Goal: Feedback & Contribution: Leave review/rating

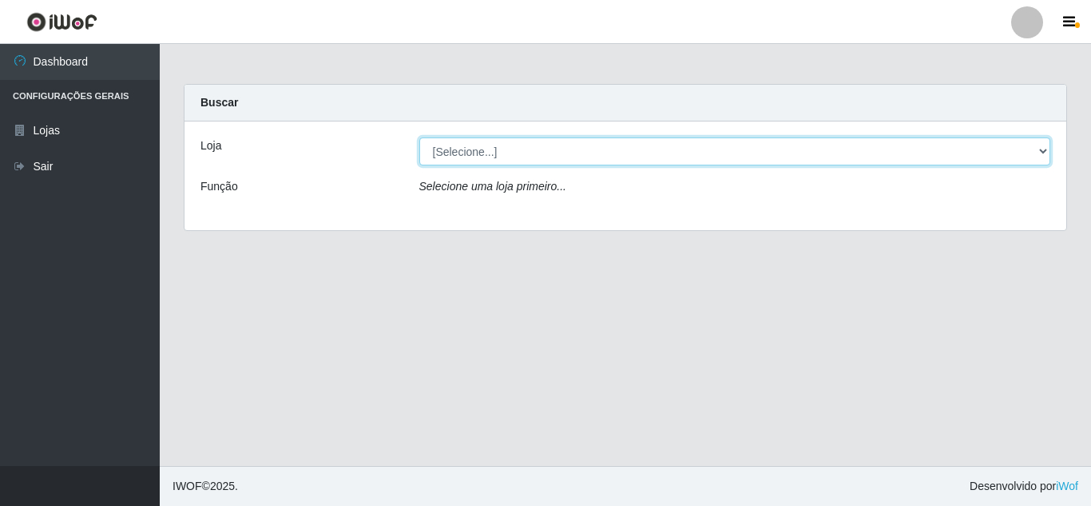
click at [481, 164] on select "[Selecione...] Queiroz Atacadão - [GEOGRAPHIC_DATA]" at bounding box center [735, 151] width 632 height 28
select select "225"
click at [419, 137] on select "[Selecione...] Queiroz Atacadão - [GEOGRAPHIC_DATA]" at bounding box center [735, 151] width 632 height 28
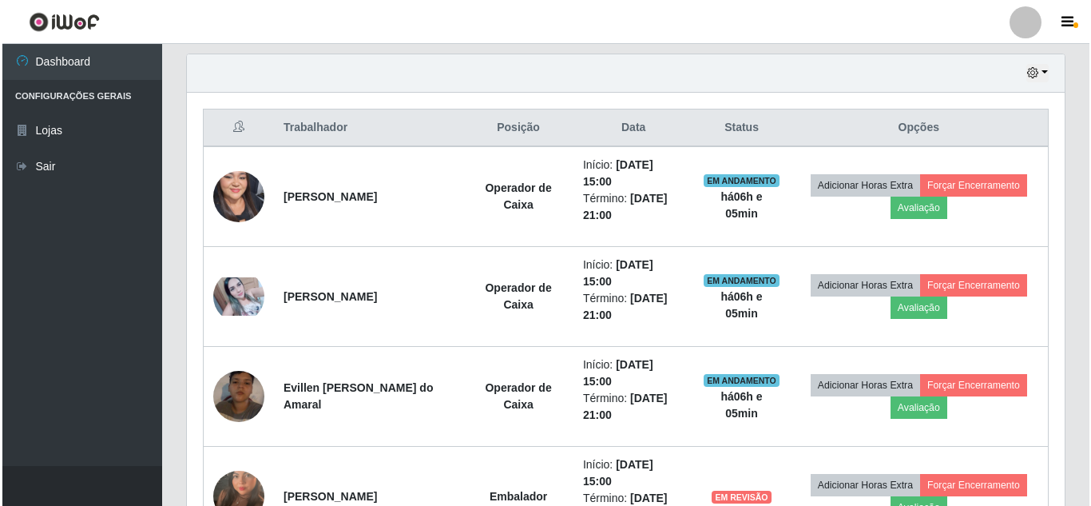
scroll to position [639, 0]
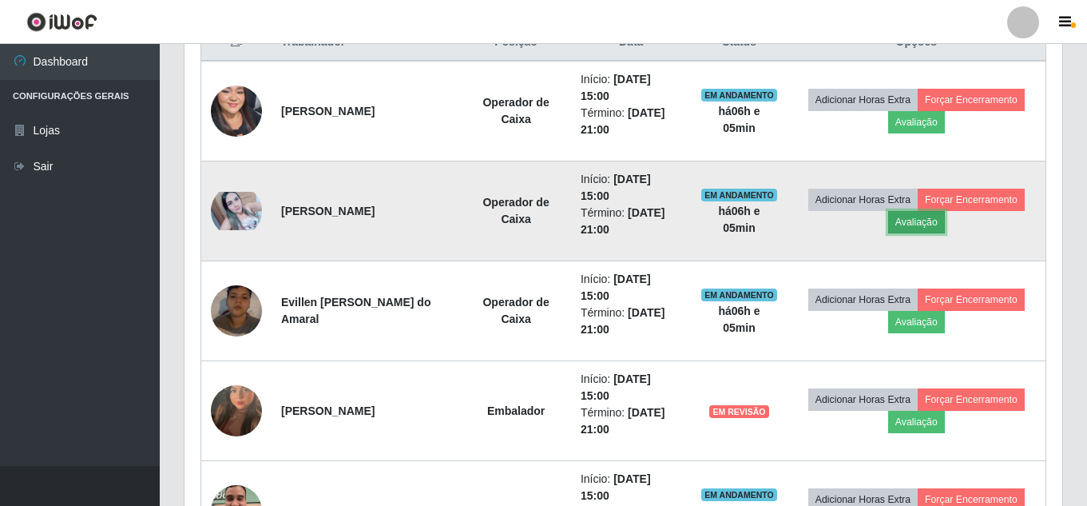
click at [930, 222] on button "Avaliação" at bounding box center [916, 222] width 57 height 22
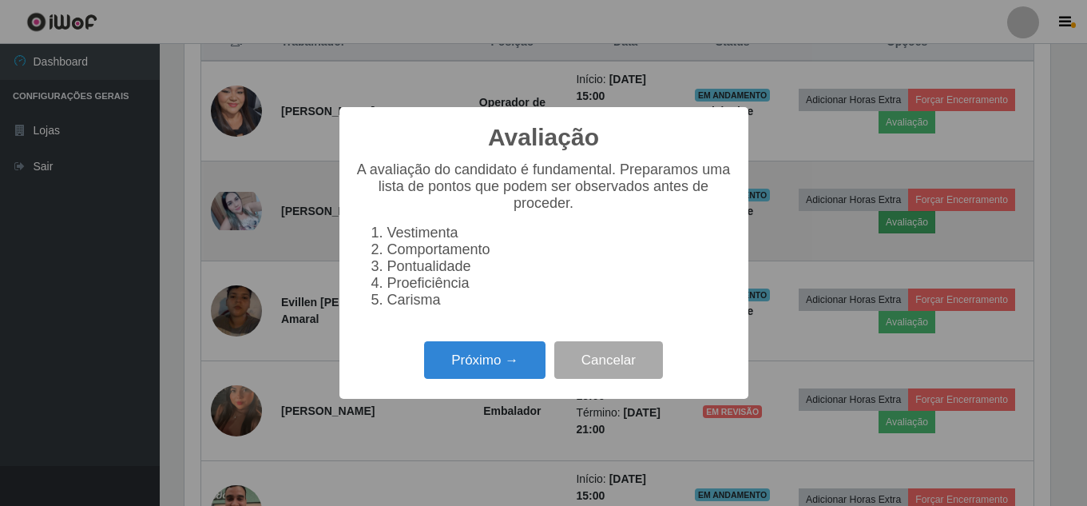
scroll to position [331, 870]
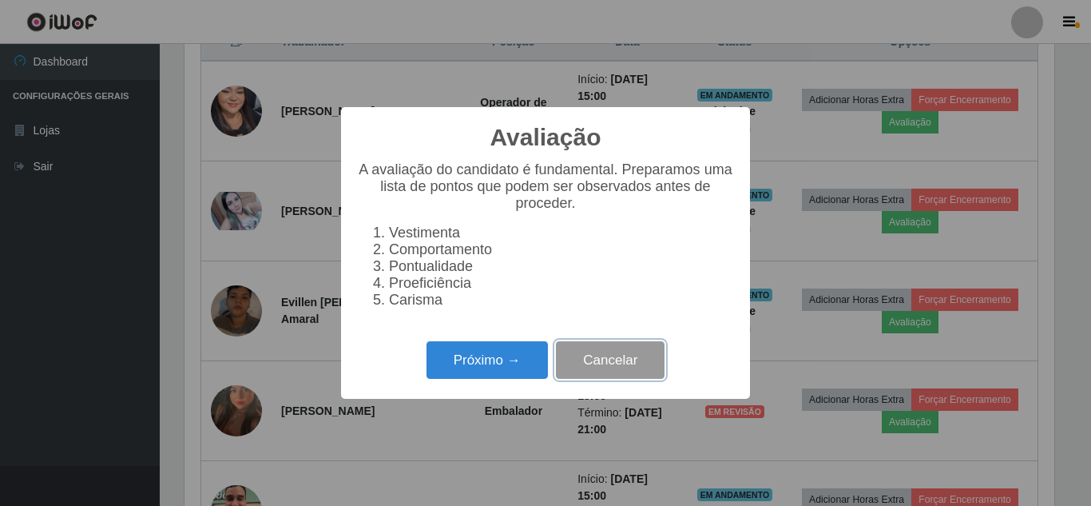
click at [613, 370] on button "Cancelar" at bounding box center [610, 360] width 109 height 38
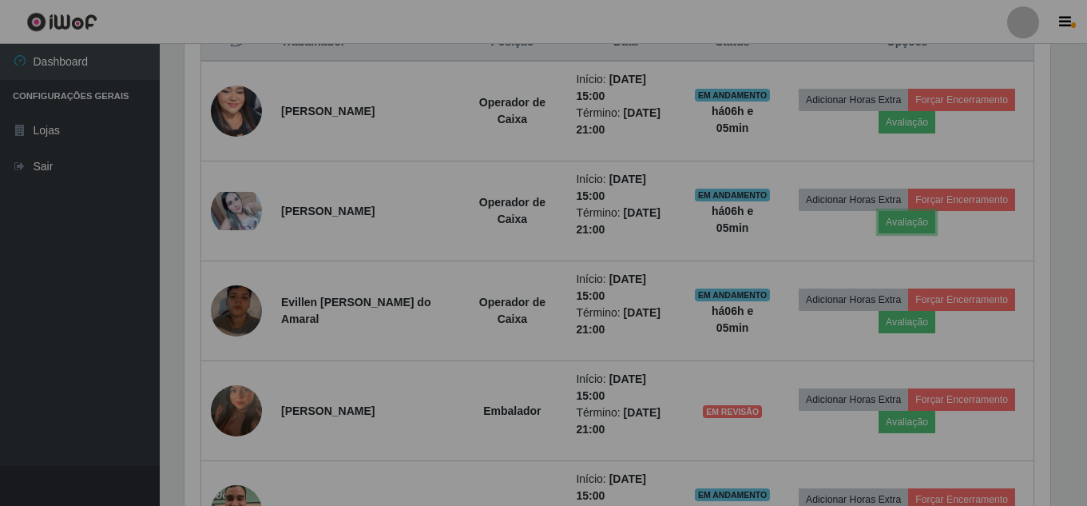
scroll to position [331, 878]
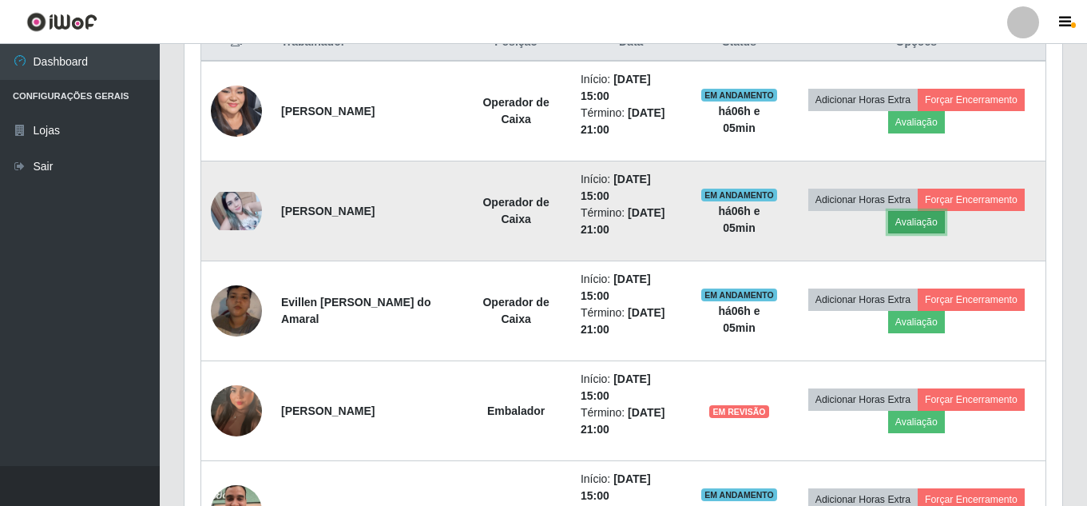
click at [927, 226] on button "Avaliação" at bounding box center [916, 222] width 57 height 22
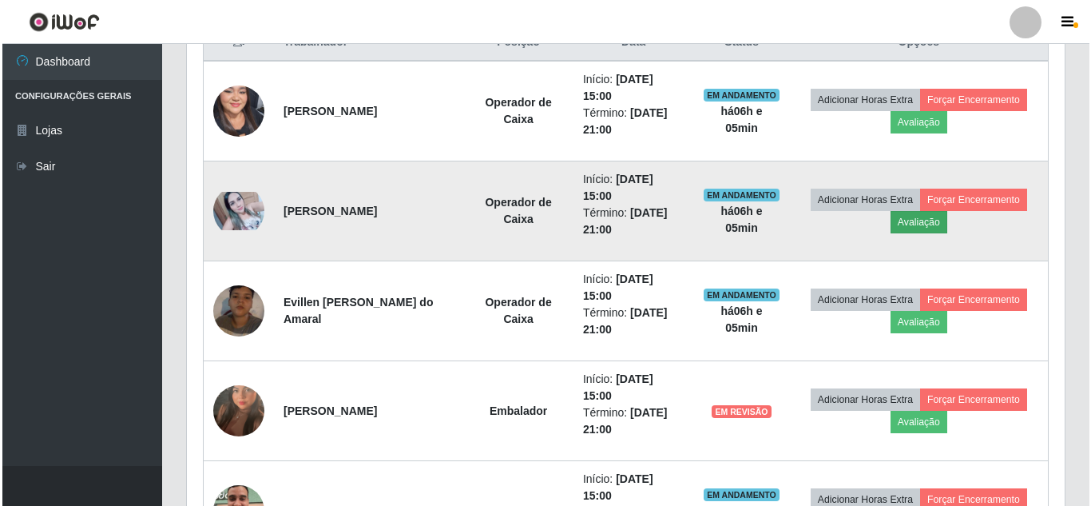
scroll to position [331, 870]
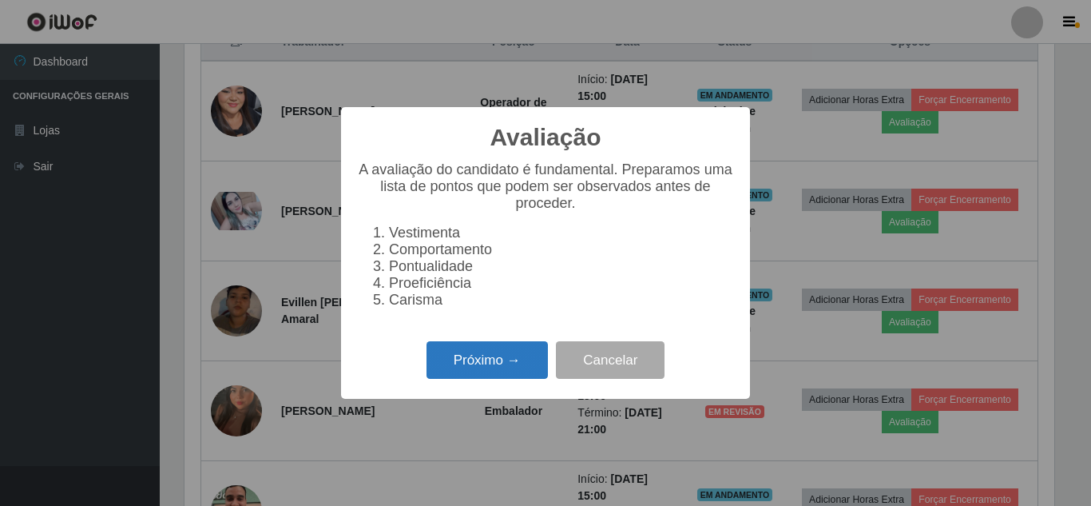
click at [470, 370] on button "Próximo →" at bounding box center [487, 360] width 121 height 38
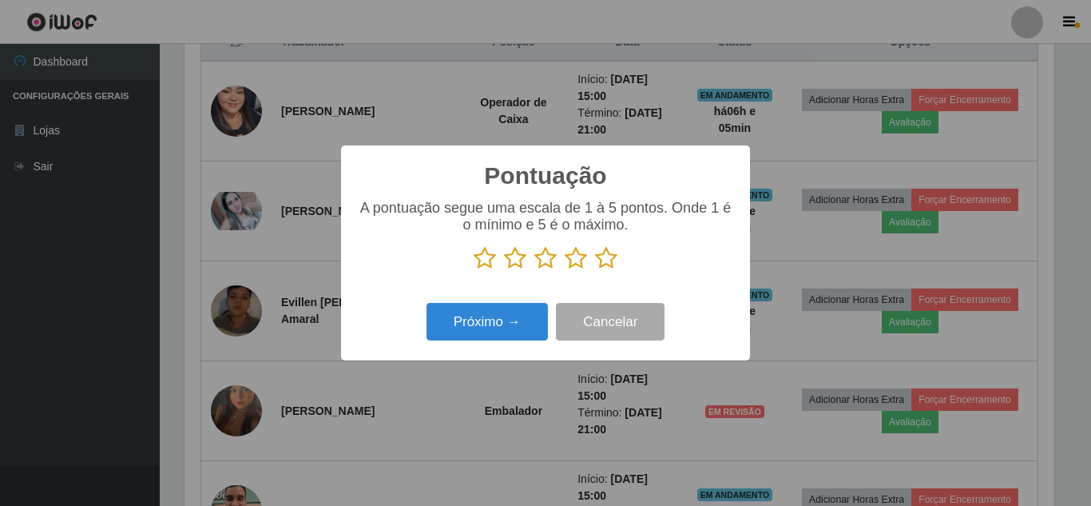
scroll to position [798373, 797835]
click at [603, 262] on icon at bounding box center [606, 258] width 22 height 24
click at [595, 270] on input "radio" at bounding box center [595, 270] width 0 height 0
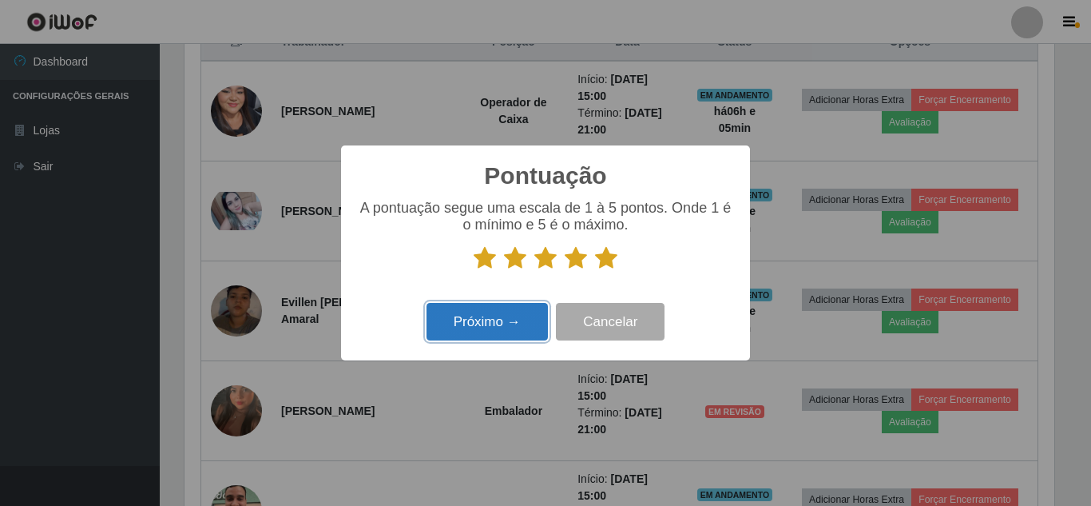
click at [500, 323] on button "Próximo →" at bounding box center [487, 322] width 121 height 38
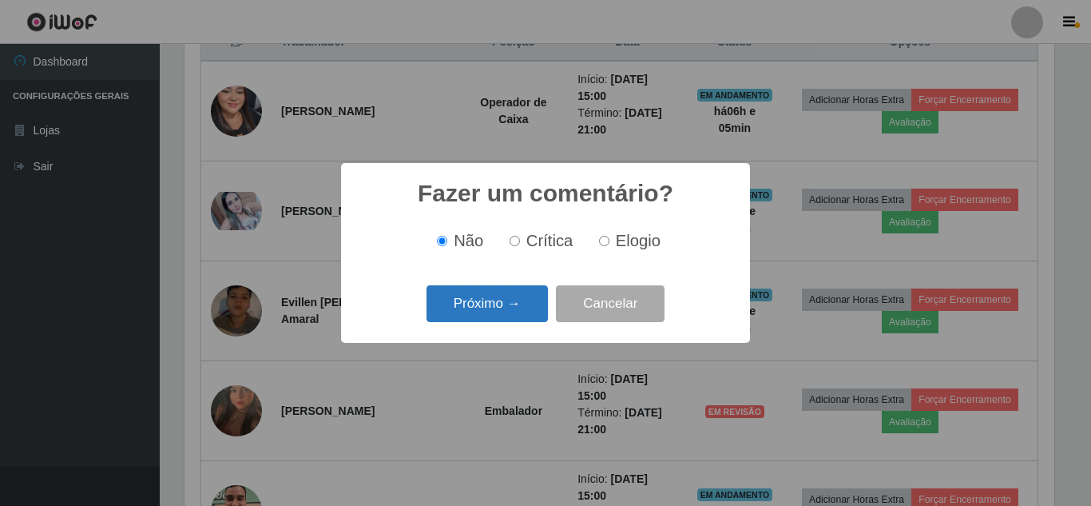
click at [495, 302] on button "Próximo →" at bounding box center [487, 304] width 121 height 38
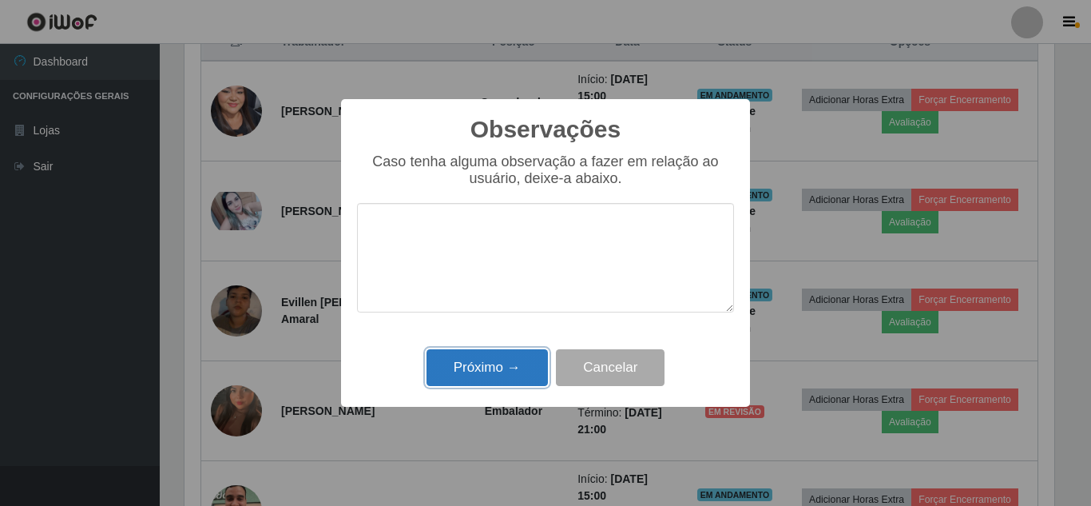
click at [482, 371] on button "Próximo →" at bounding box center [487, 368] width 121 height 38
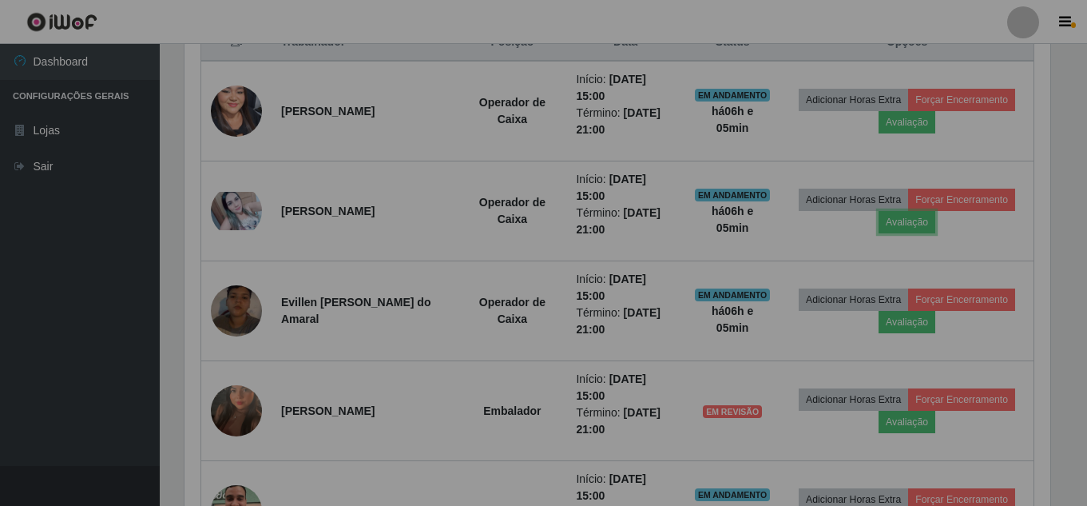
scroll to position [331, 878]
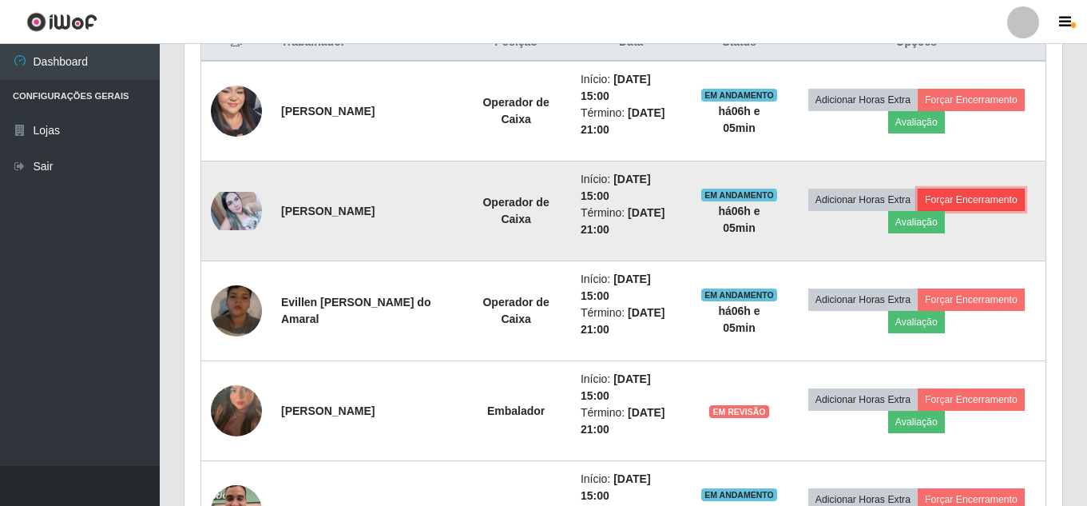
click at [1003, 208] on button "Forçar Encerramento" at bounding box center [971, 199] width 107 height 22
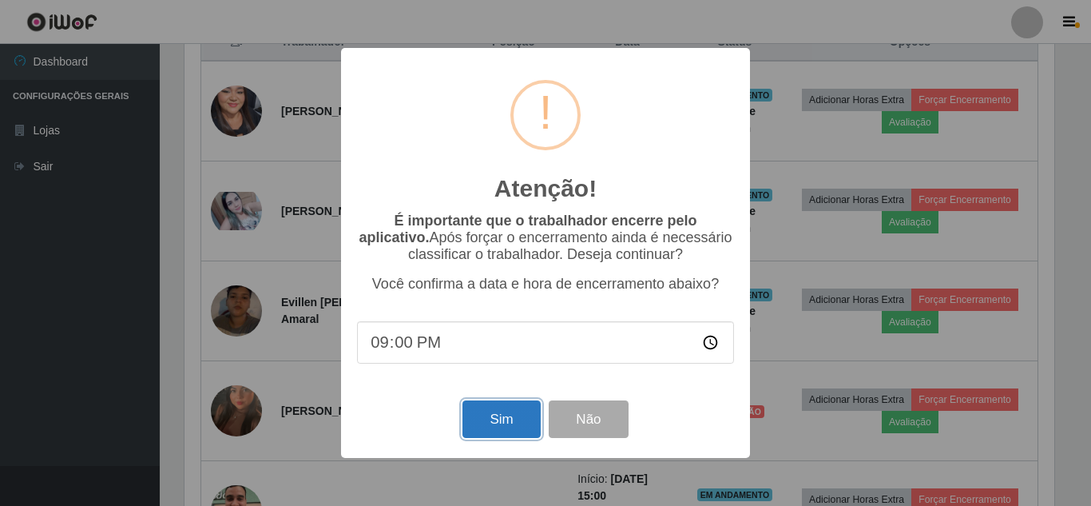
click at [492, 421] on button "Sim" at bounding box center [500, 419] width 77 height 38
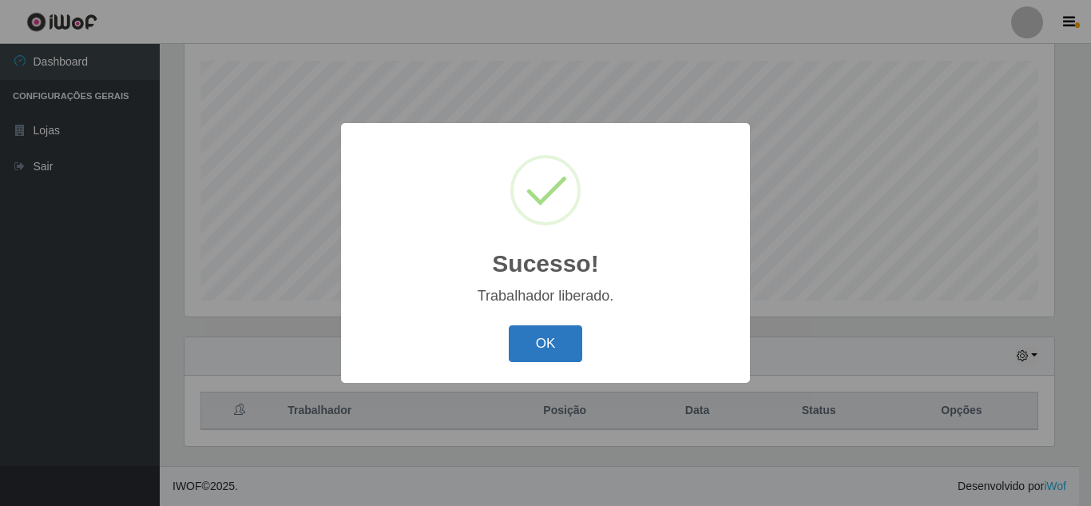
click at [541, 343] on button "OK" at bounding box center [546, 344] width 74 height 38
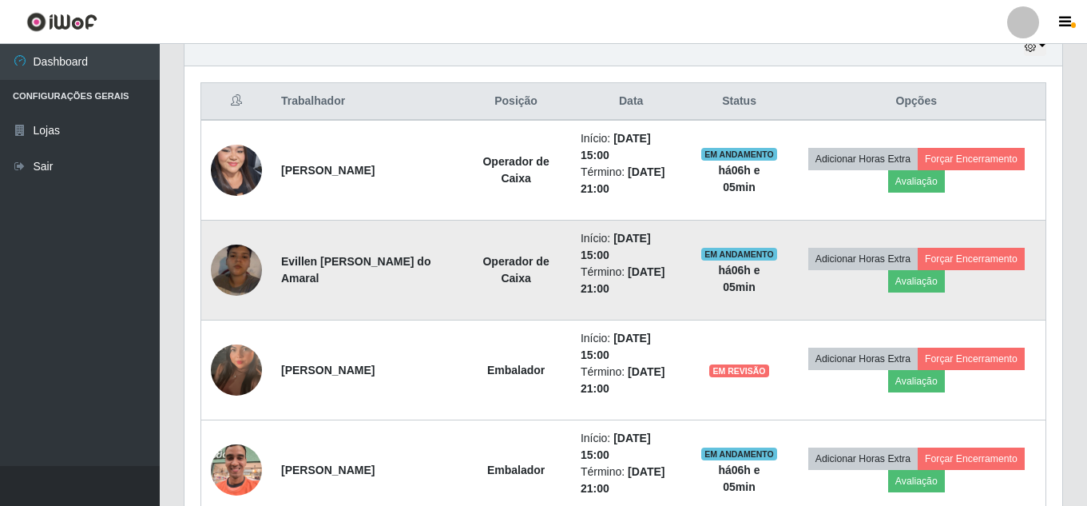
scroll to position [590, 0]
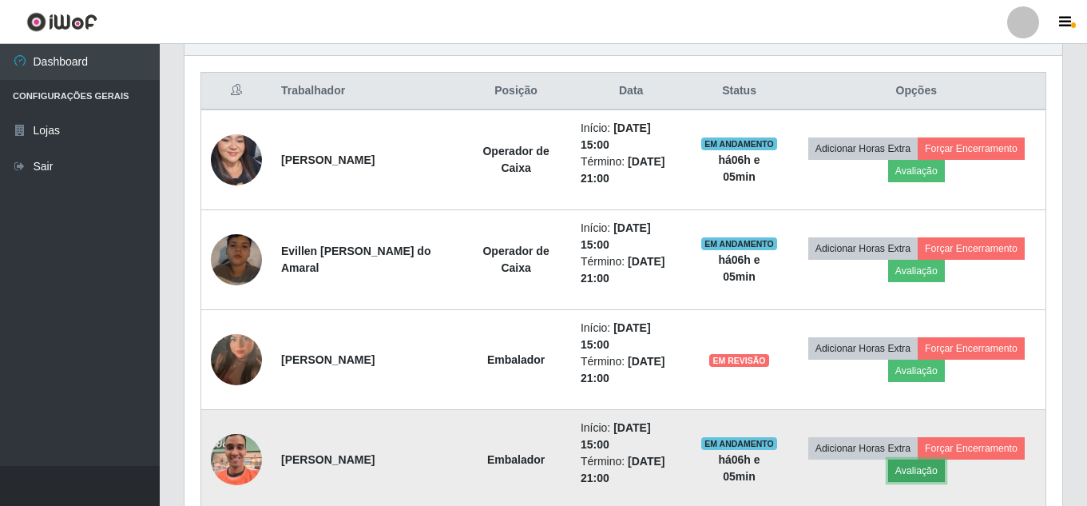
click at [929, 467] on button "Avaliação" at bounding box center [916, 470] width 57 height 22
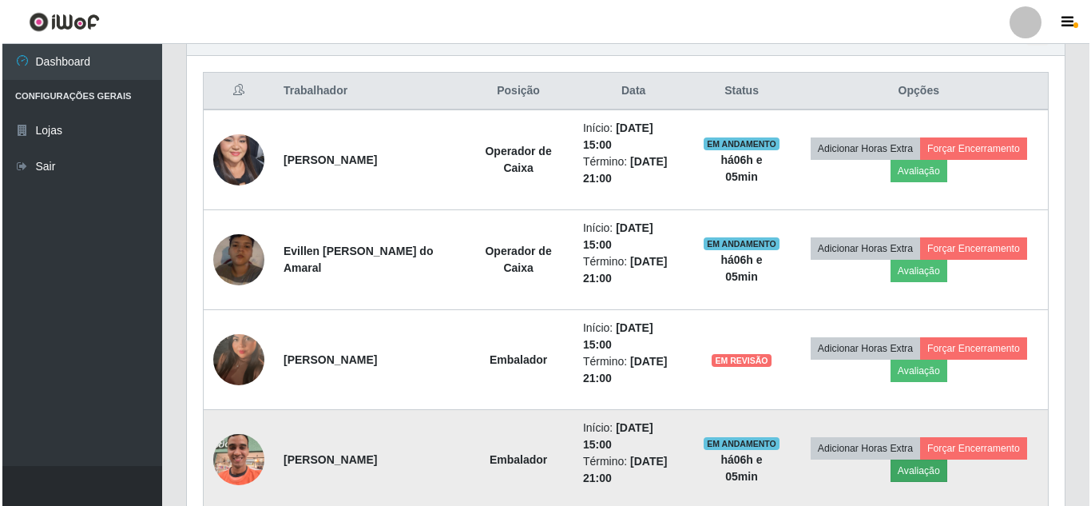
scroll to position [331, 870]
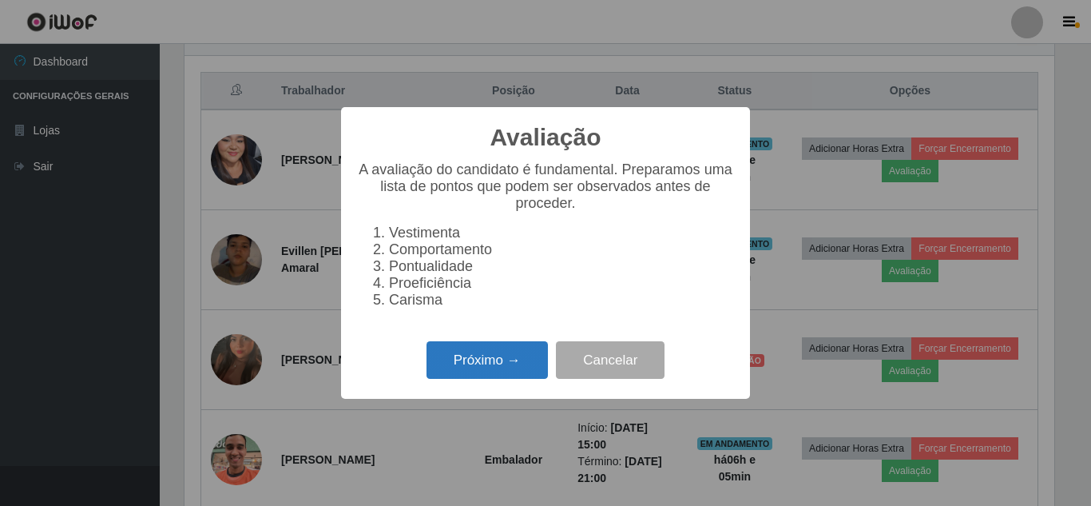
click at [460, 371] on button "Próximo →" at bounding box center [487, 360] width 121 height 38
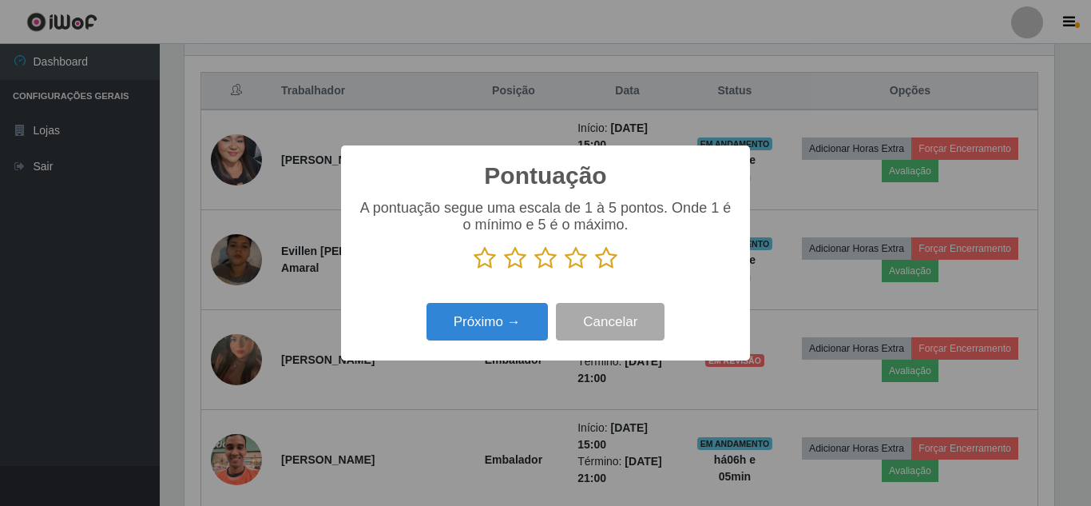
click at [610, 258] on icon at bounding box center [606, 258] width 22 height 24
click at [595, 270] on input "radio" at bounding box center [595, 270] width 0 height 0
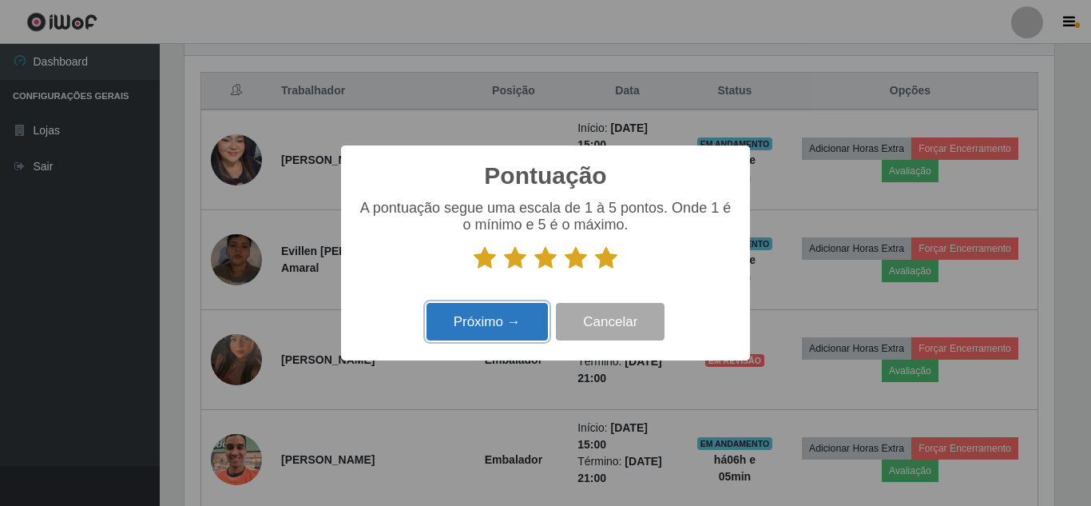
click at [508, 311] on button "Próximo →" at bounding box center [487, 322] width 121 height 38
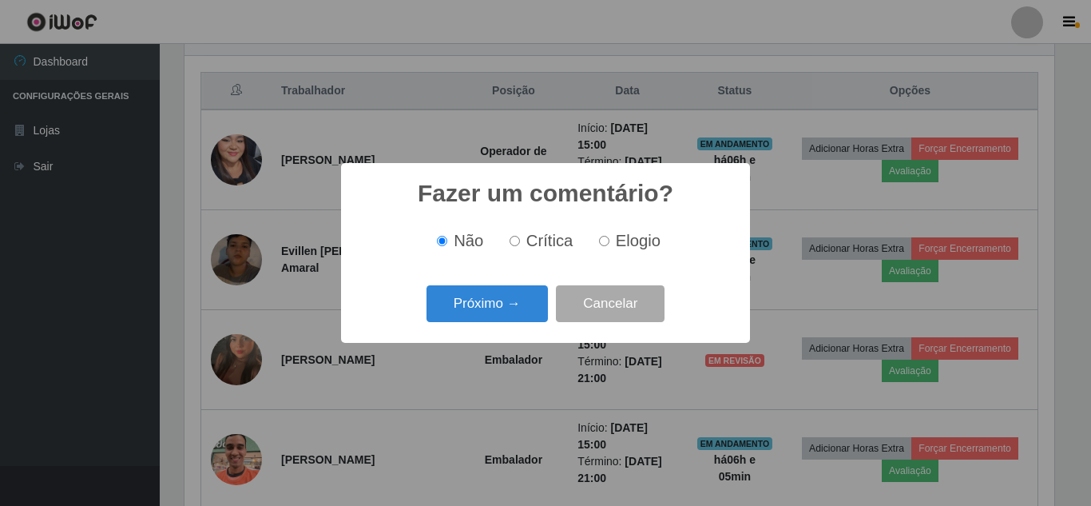
click at [508, 311] on button "Próximo →" at bounding box center [487, 304] width 121 height 38
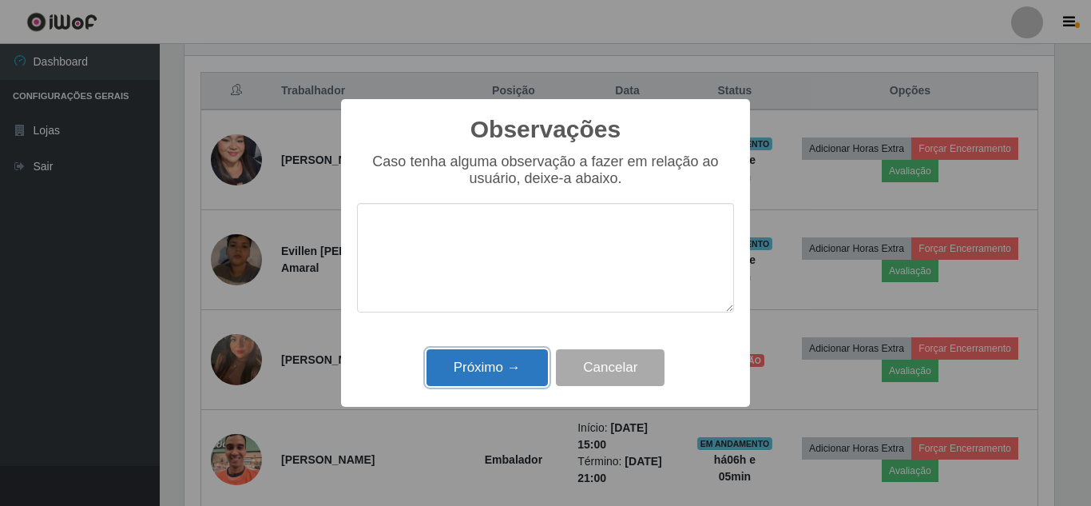
click at [490, 373] on button "Próximo →" at bounding box center [487, 368] width 121 height 38
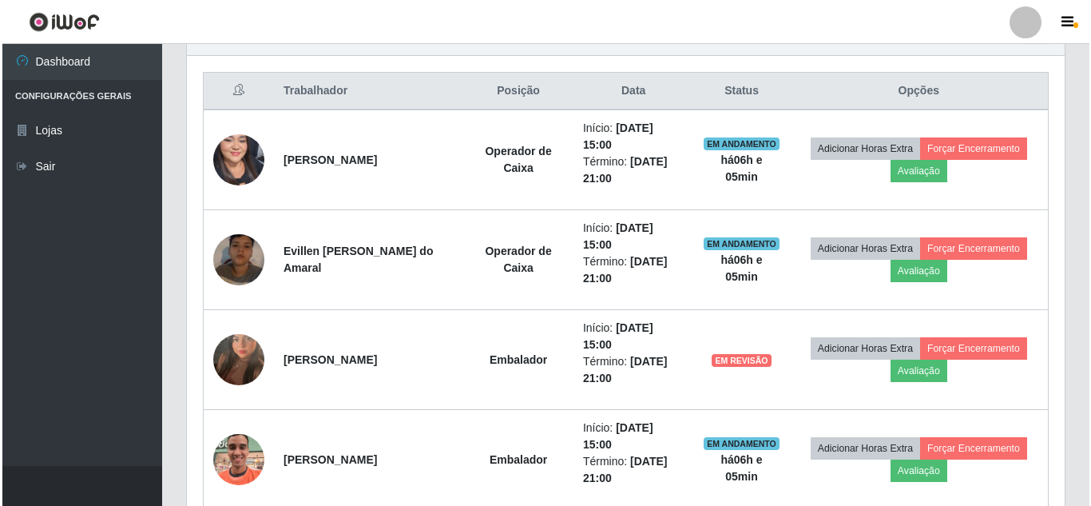
scroll to position [0, 0]
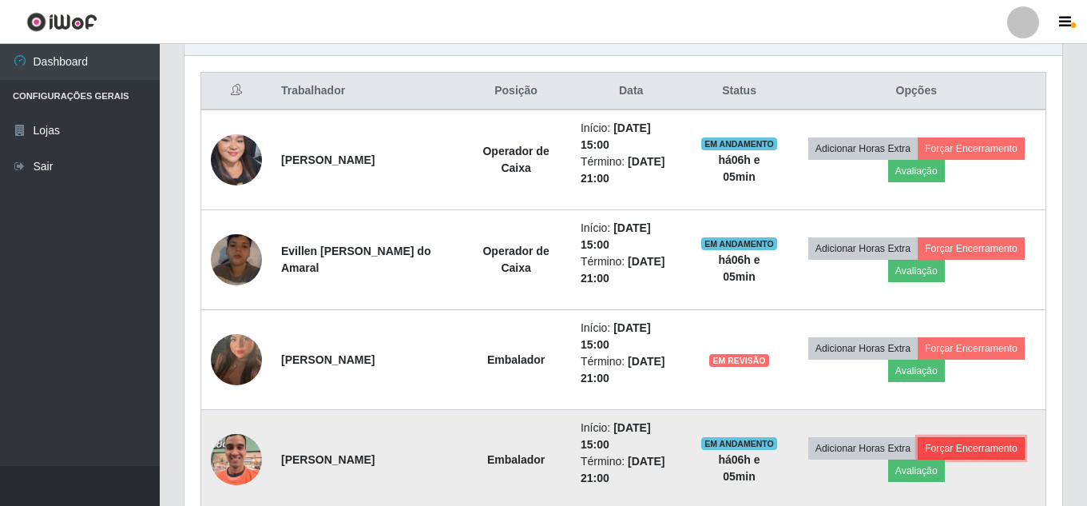
click at [962, 446] on button "Forçar Encerramento" at bounding box center [971, 448] width 107 height 22
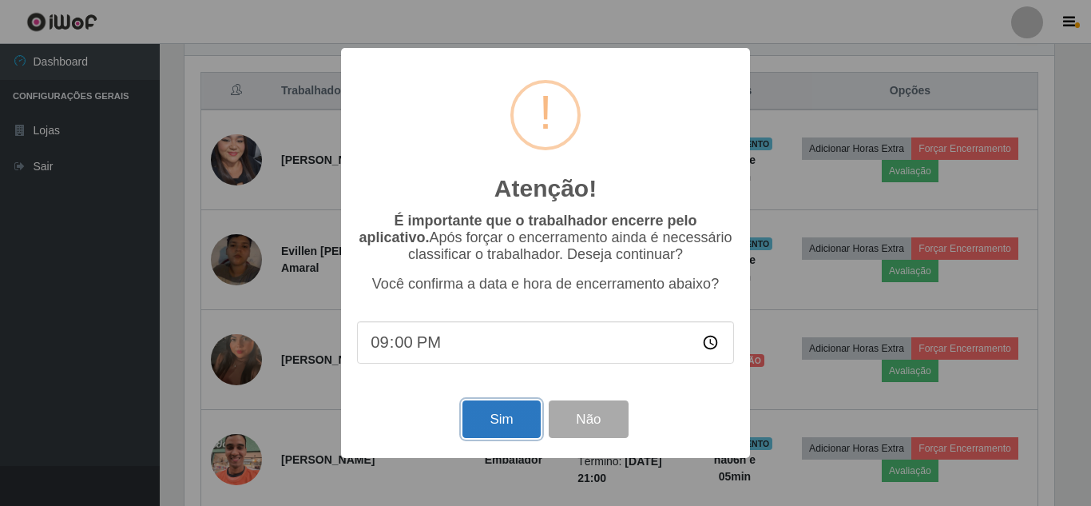
click at [487, 427] on button "Sim" at bounding box center [500, 419] width 77 height 38
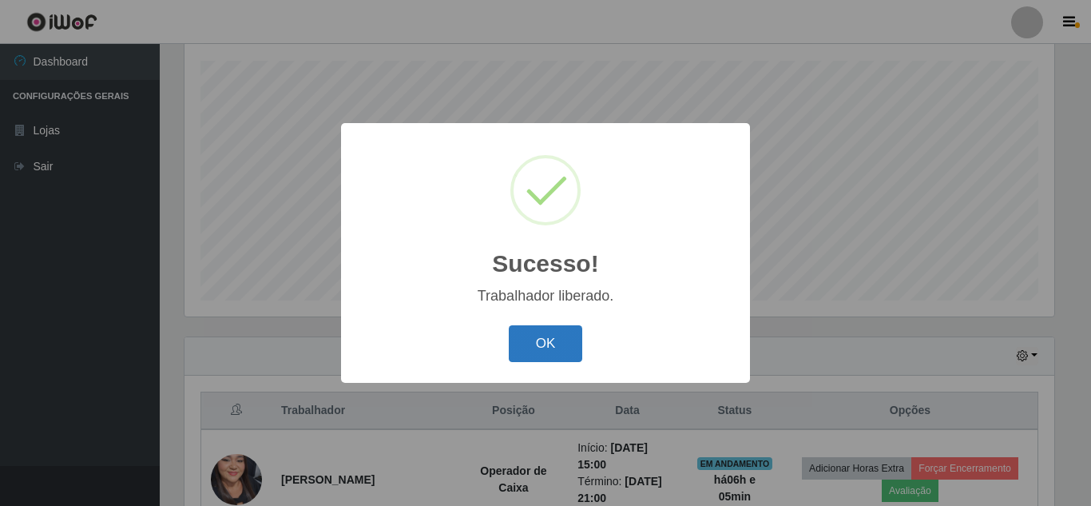
click at [557, 336] on button "OK" at bounding box center [546, 344] width 74 height 38
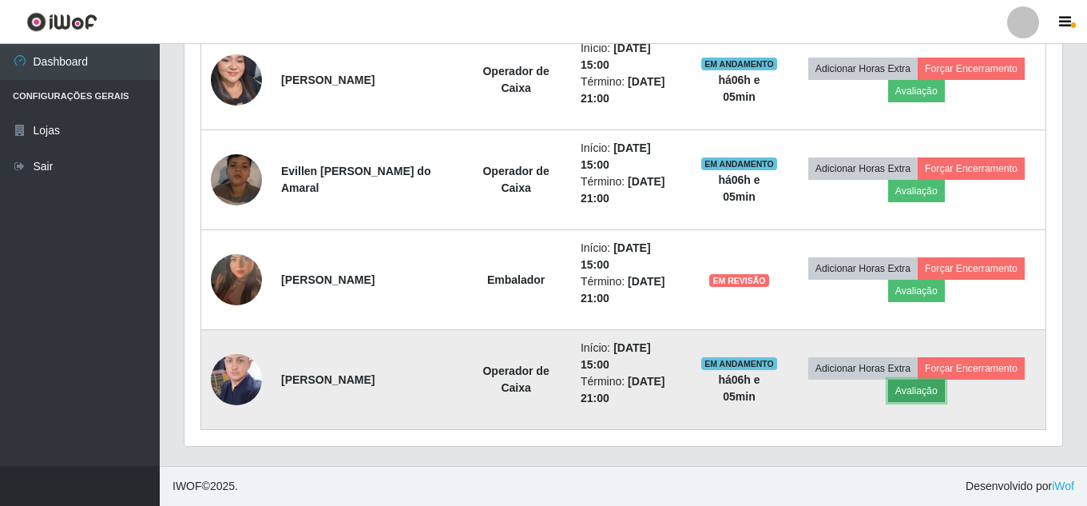
click at [918, 396] on button "Avaliação" at bounding box center [916, 390] width 57 height 22
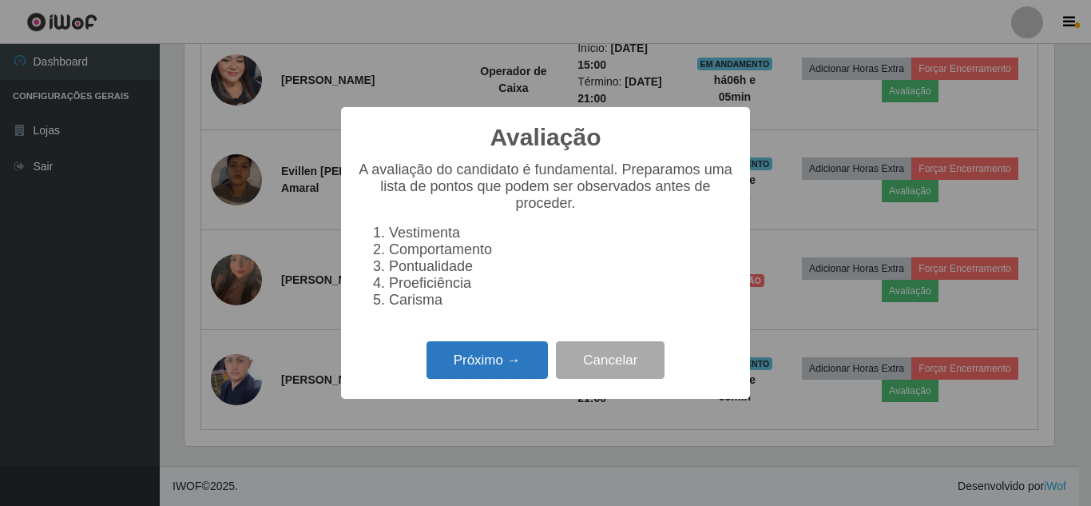
click at [510, 379] on button "Próximo →" at bounding box center [487, 360] width 121 height 38
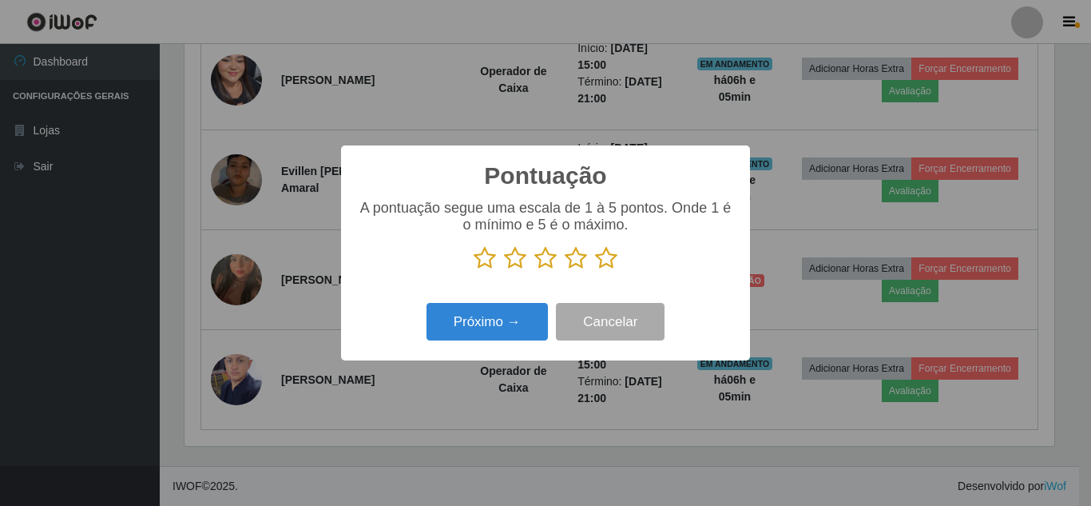
click at [604, 262] on icon at bounding box center [606, 258] width 22 height 24
click at [595, 270] on input "radio" at bounding box center [595, 270] width 0 height 0
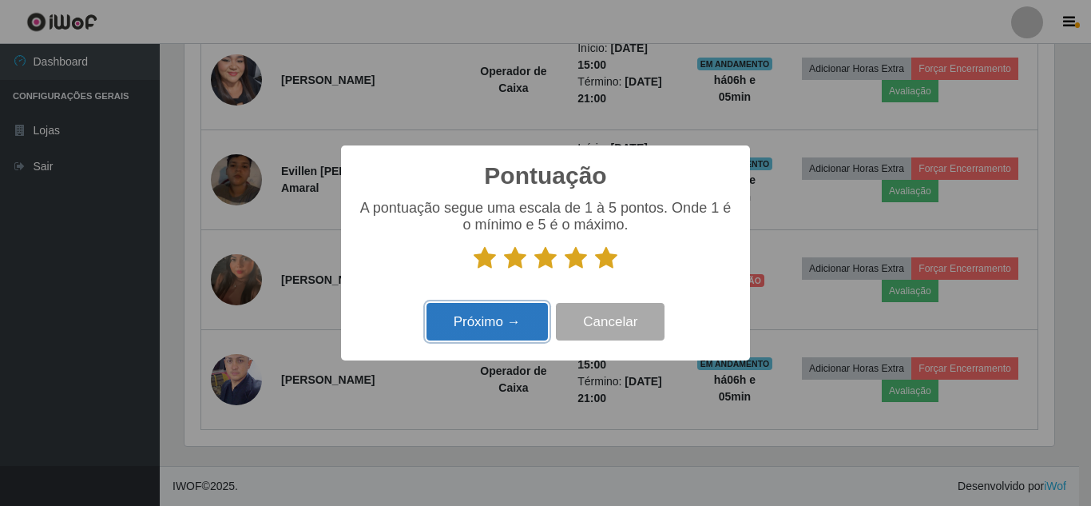
click at [479, 325] on button "Próximo →" at bounding box center [487, 322] width 121 height 38
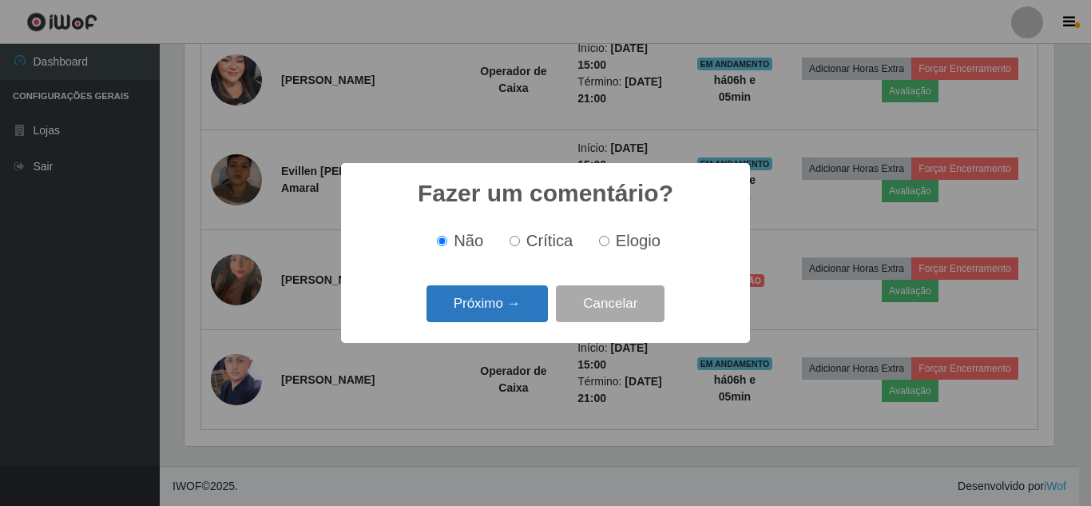
click at [489, 313] on button "Próximo →" at bounding box center [487, 304] width 121 height 38
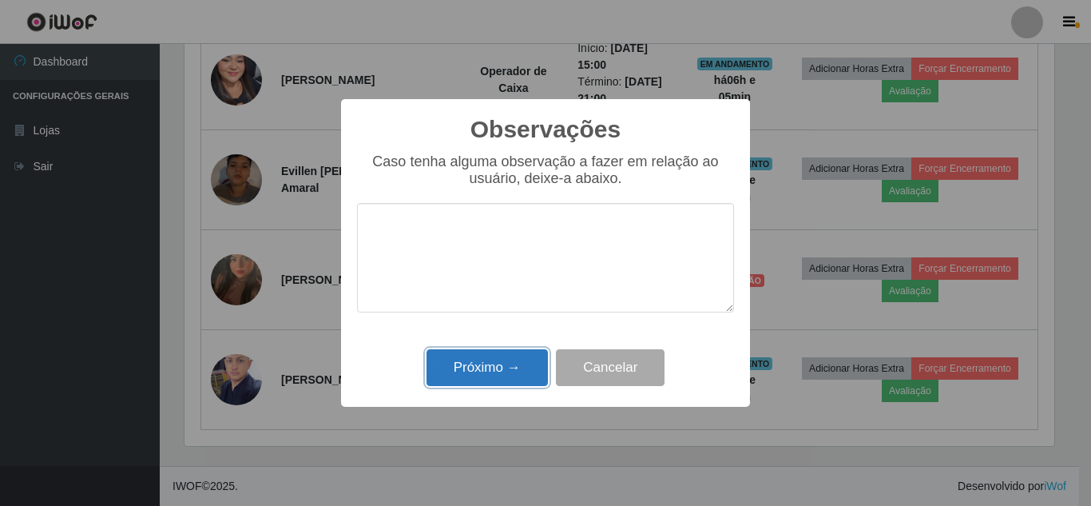
click at [491, 372] on button "Próximo →" at bounding box center [487, 368] width 121 height 38
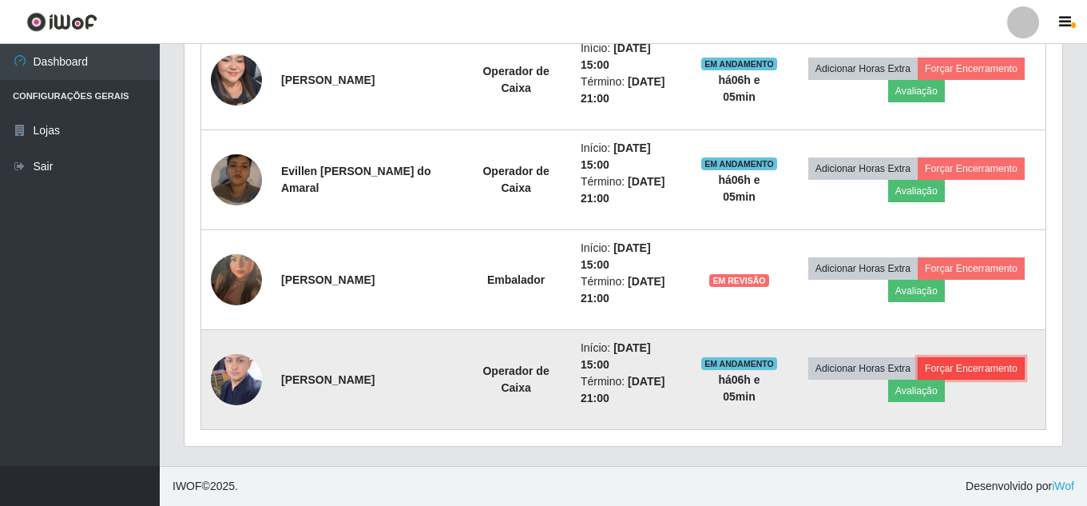
click at [978, 372] on button "Forçar Encerramento" at bounding box center [971, 368] width 107 height 22
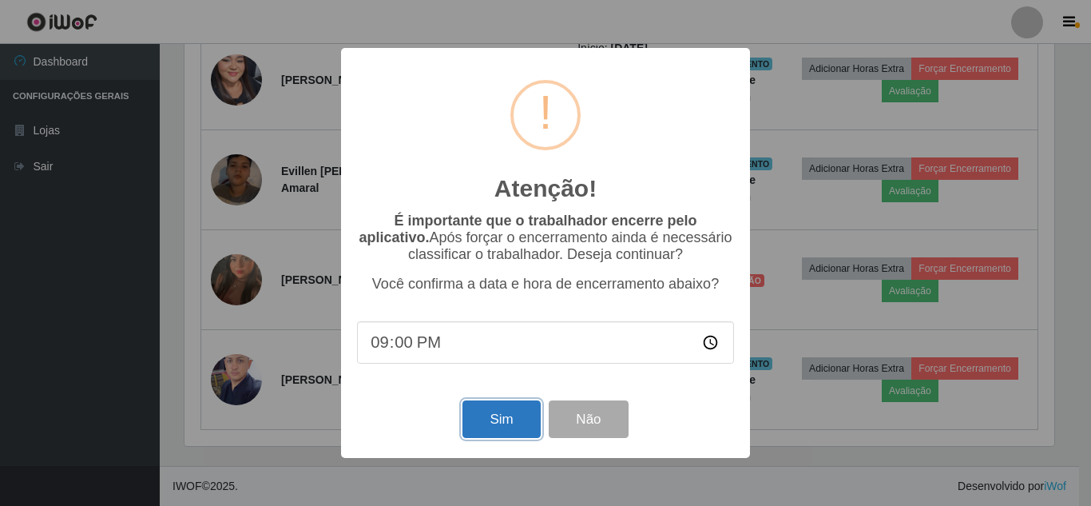
click at [503, 426] on button "Sim" at bounding box center [500, 419] width 77 height 38
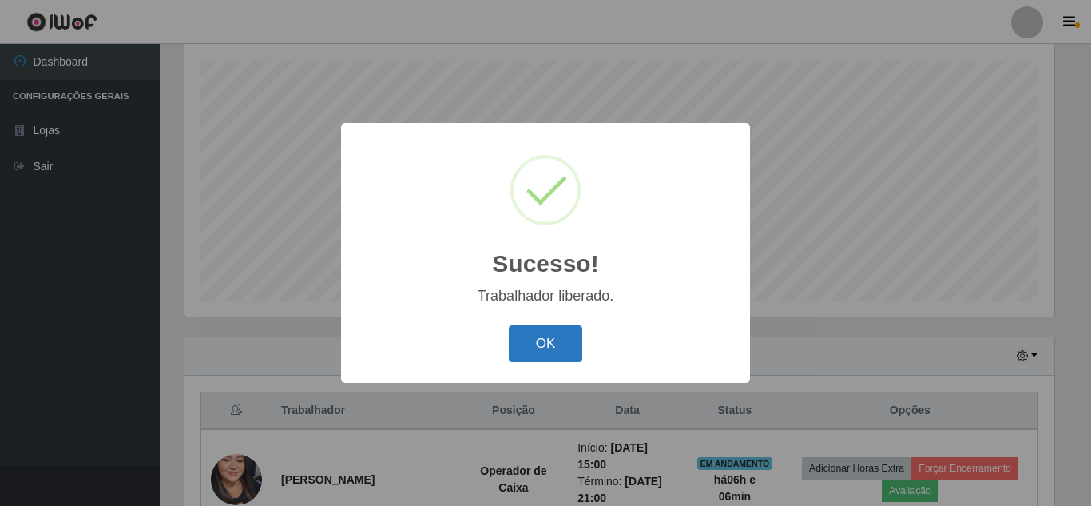
click at [553, 352] on button "OK" at bounding box center [546, 344] width 74 height 38
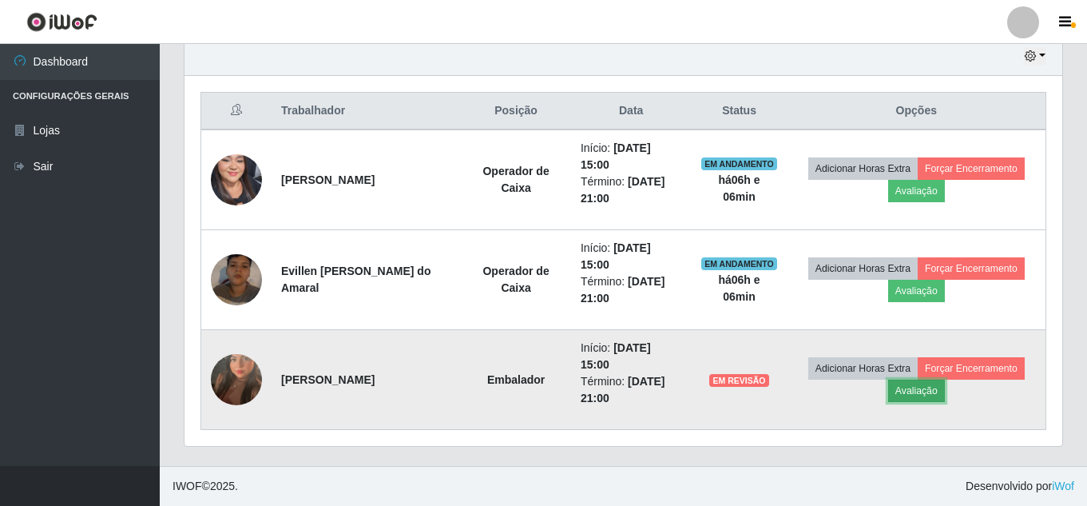
click at [912, 391] on button "Avaliação" at bounding box center [916, 390] width 57 height 22
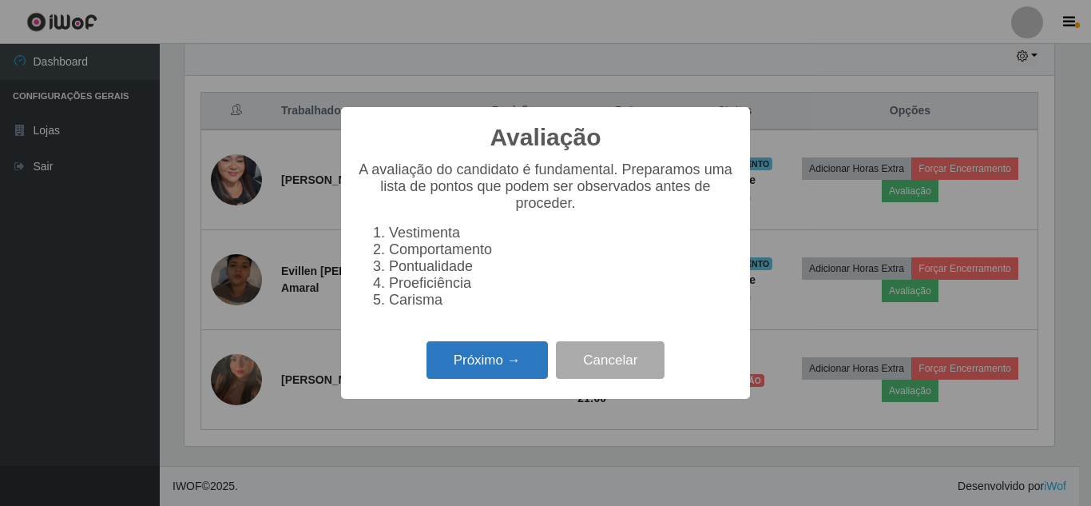
click at [526, 379] on button "Próximo →" at bounding box center [487, 360] width 121 height 38
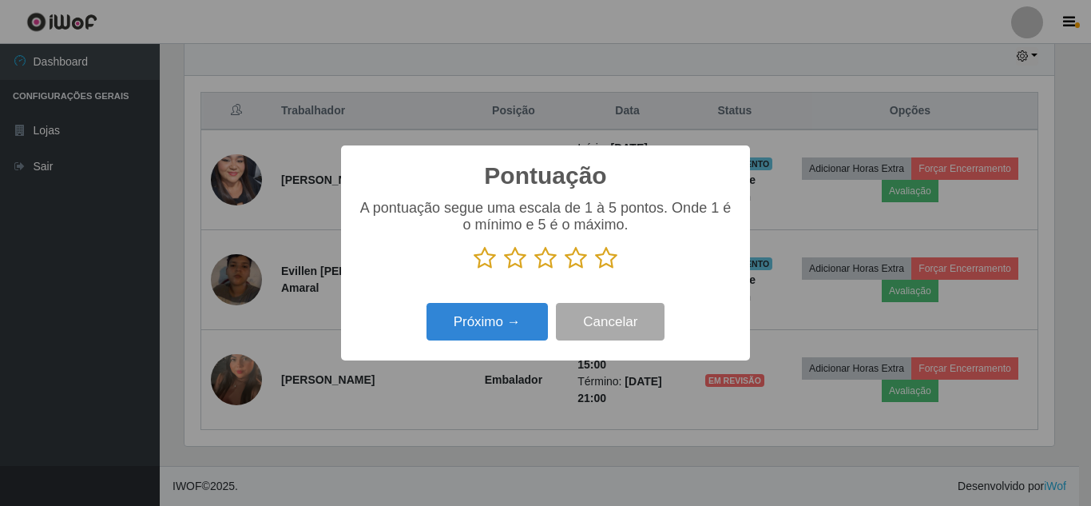
click at [614, 260] on icon at bounding box center [606, 258] width 22 height 24
click at [595, 270] on input "radio" at bounding box center [595, 270] width 0 height 0
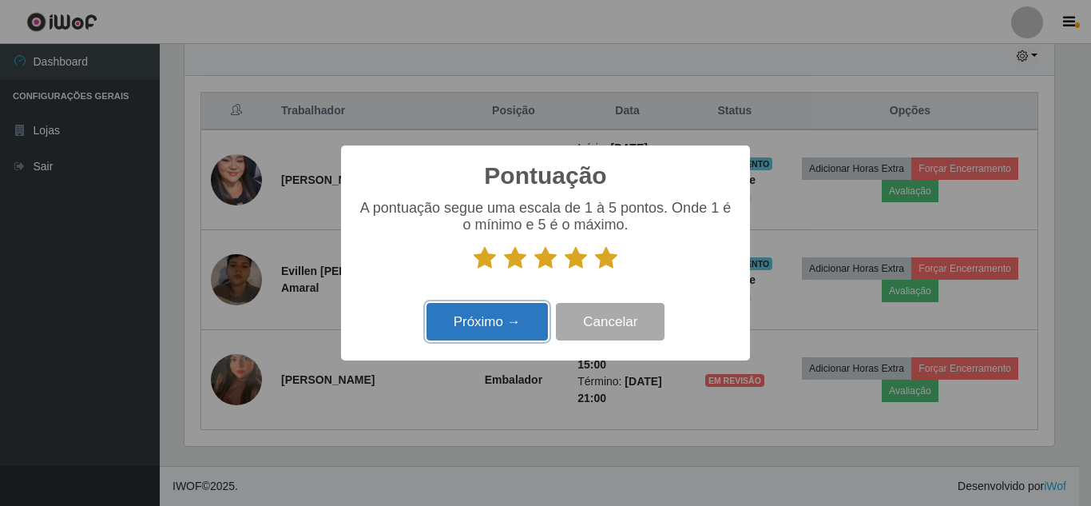
click at [507, 328] on button "Próximo →" at bounding box center [487, 322] width 121 height 38
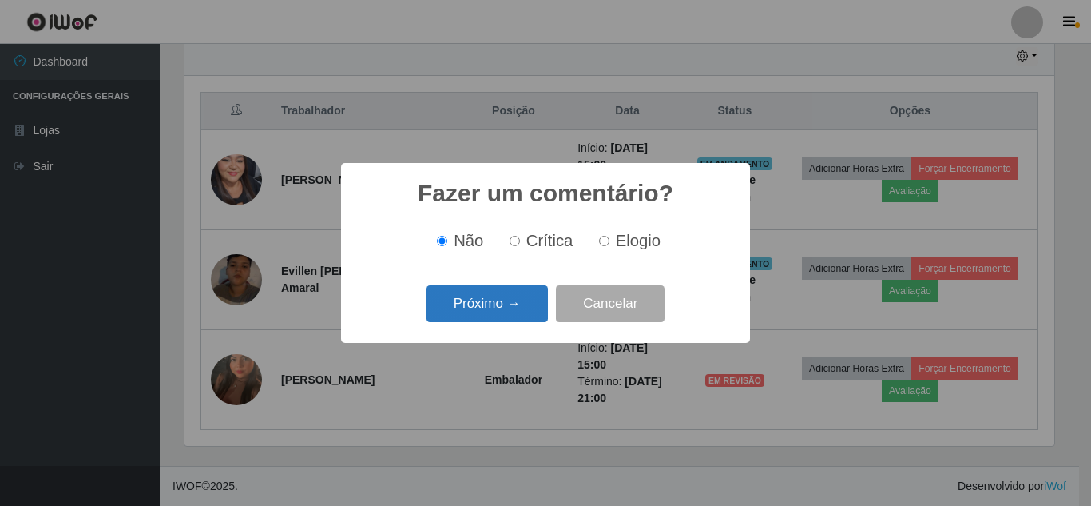
click at [507, 317] on button "Próximo →" at bounding box center [487, 304] width 121 height 38
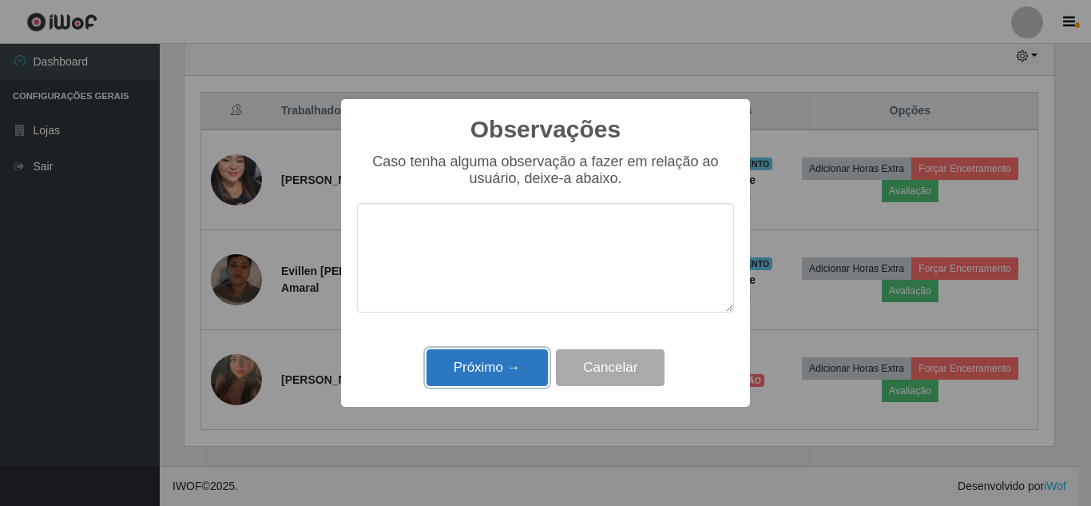
click at [485, 380] on button "Próximo →" at bounding box center [487, 368] width 121 height 38
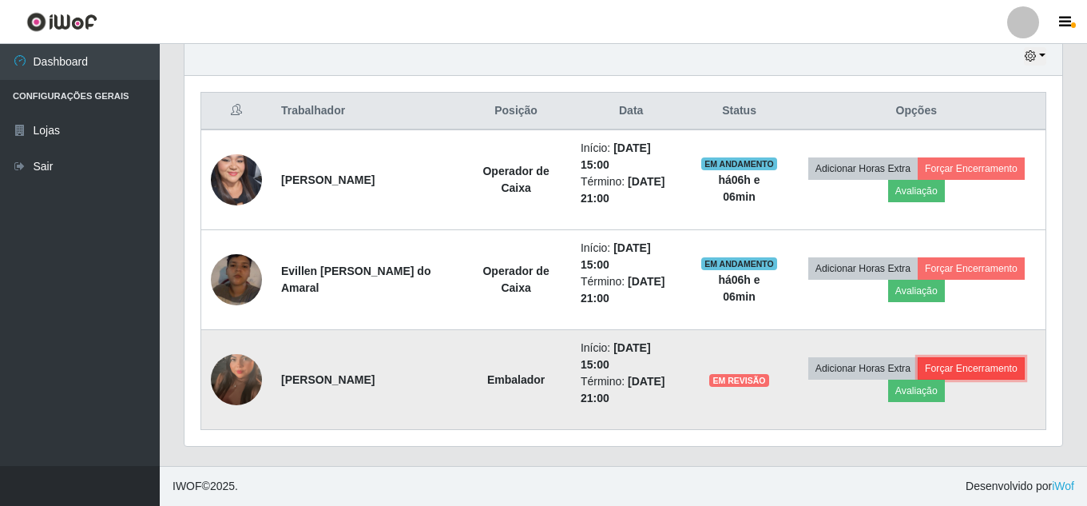
click at [975, 369] on button "Forçar Encerramento" at bounding box center [971, 368] width 107 height 22
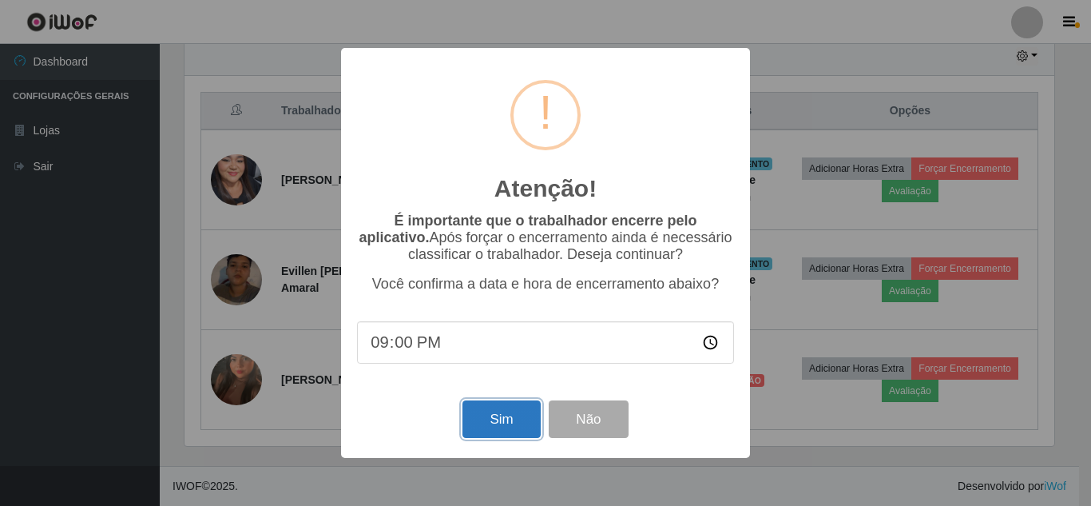
click at [494, 427] on button "Sim" at bounding box center [500, 419] width 77 height 38
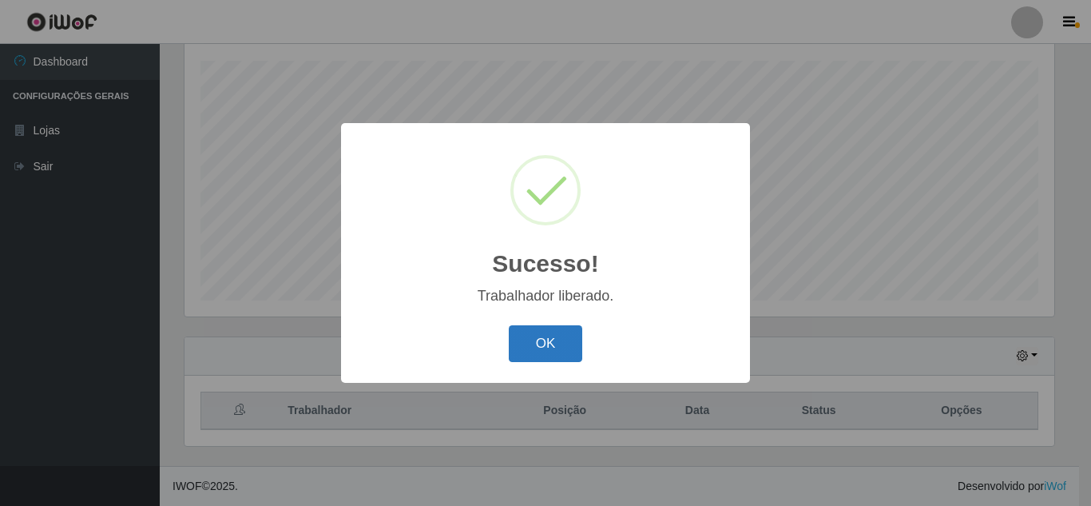
click at [556, 341] on button "OK" at bounding box center [546, 344] width 74 height 38
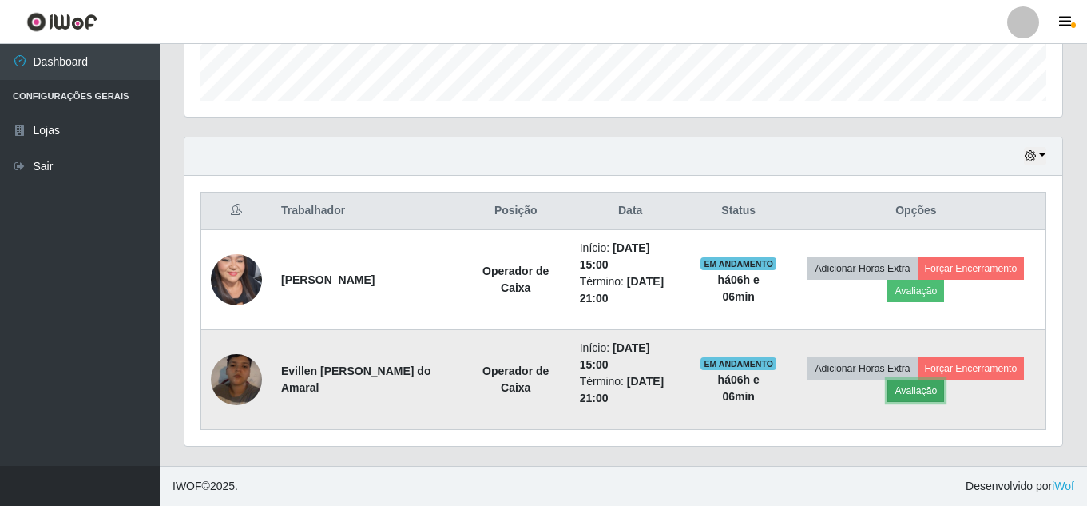
click at [924, 398] on button "Avaliação" at bounding box center [915, 390] width 57 height 22
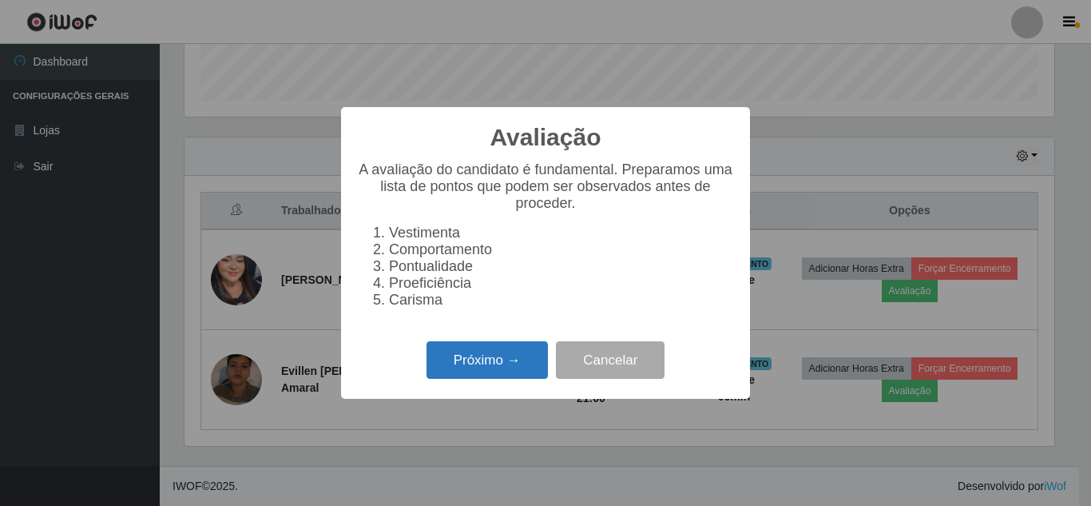
click at [495, 377] on button "Próximo →" at bounding box center [487, 360] width 121 height 38
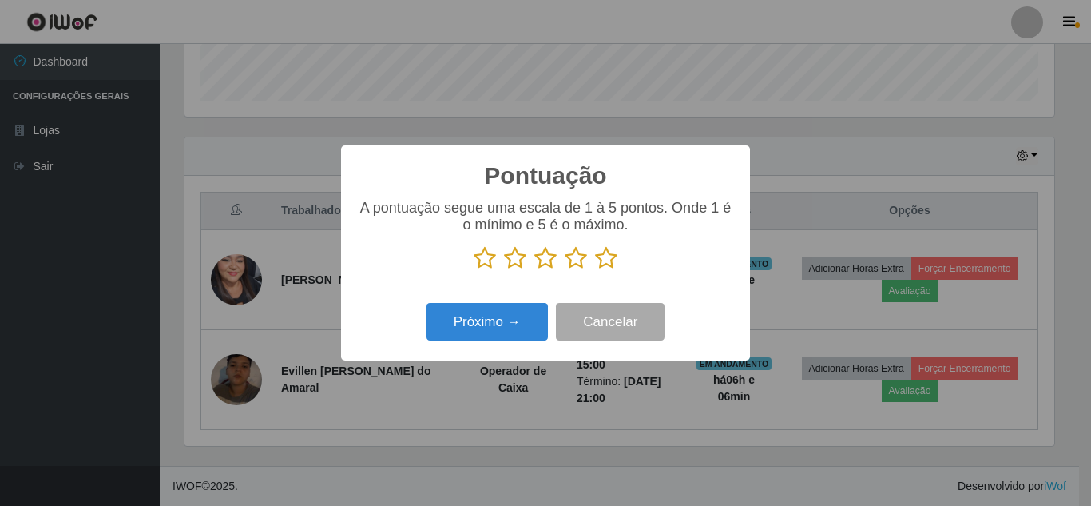
click at [604, 259] on icon at bounding box center [606, 258] width 22 height 24
click at [595, 270] on input "radio" at bounding box center [595, 270] width 0 height 0
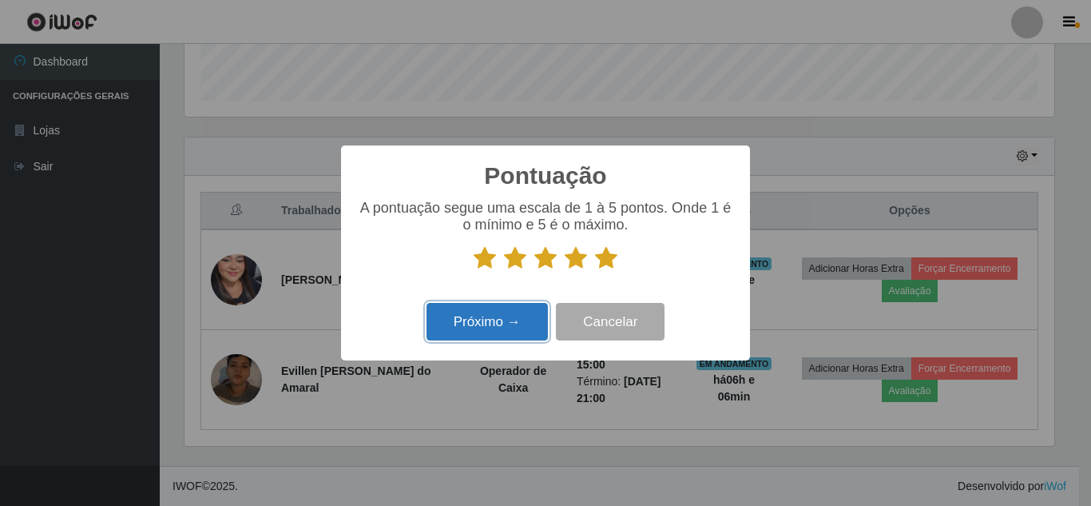
click at [494, 323] on button "Próximo →" at bounding box center [487, 322] width 121 height 38
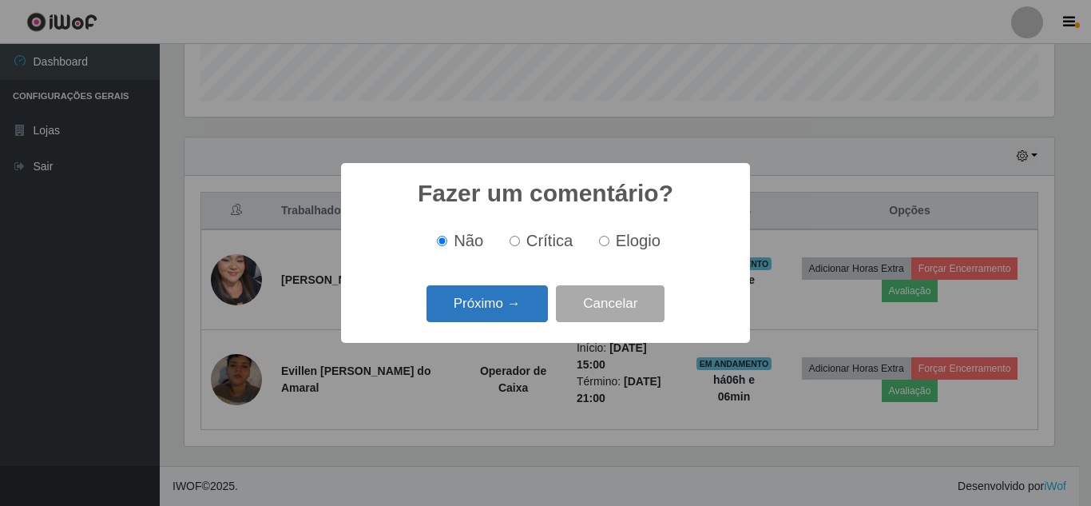
click at [494, 315] on button "Próximo →" at bounding box center [487, 304] width 121 height 38
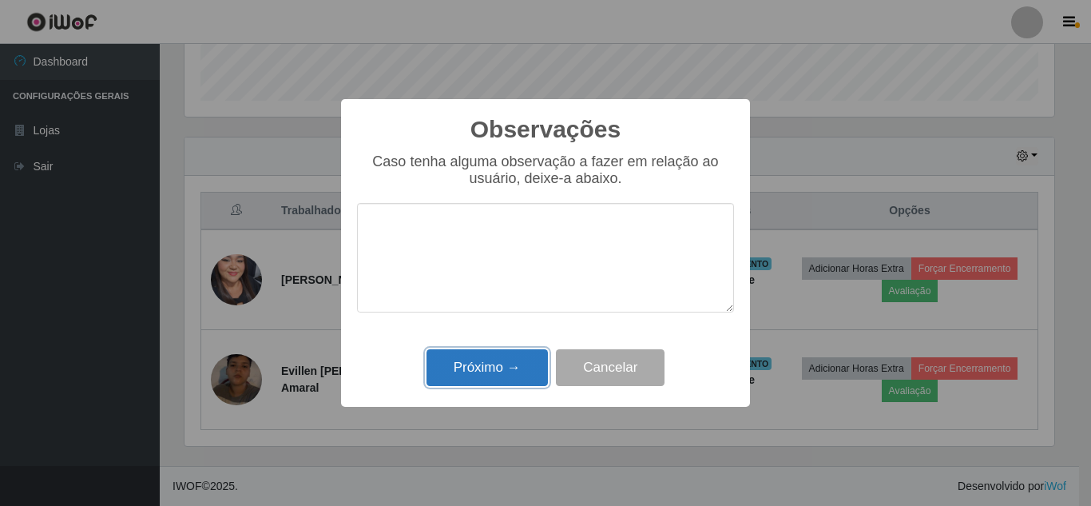
click at [494, 378] on button "Próximo →" at bounding box center [487, 368] width 121 height 38
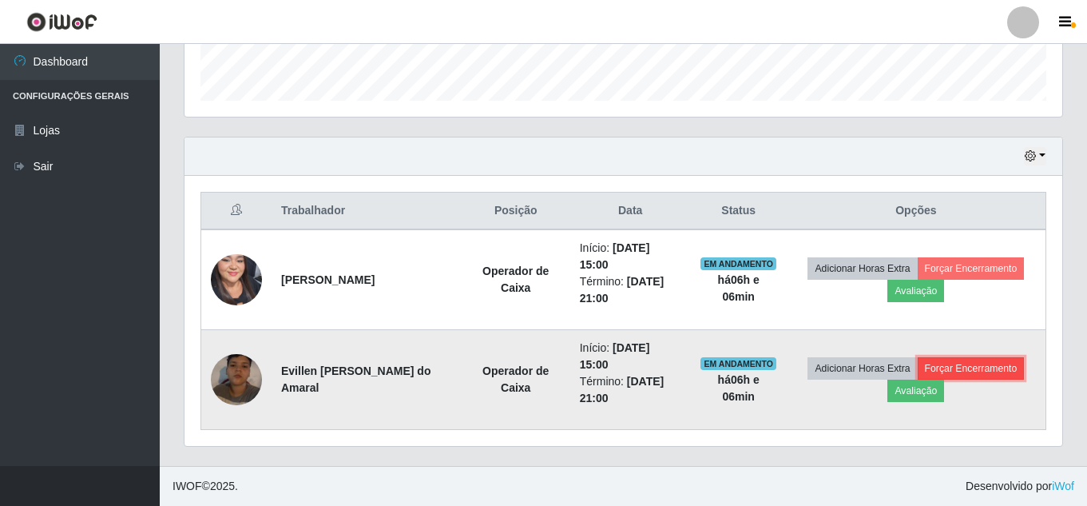
click at [985, 378] on button "Forçar Encerramento" at bounding box center [971, 368] width 107 height 22
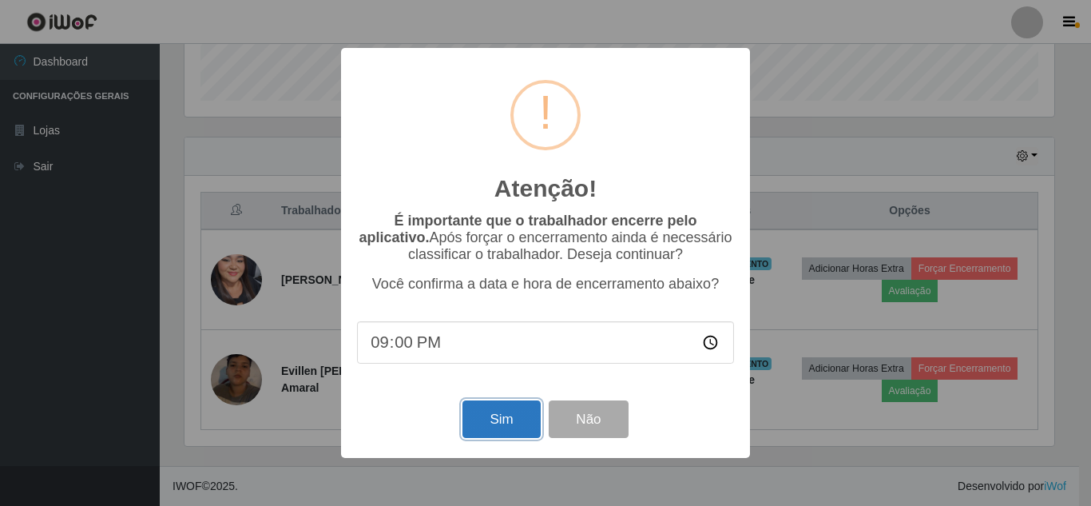
click at [487, 421] on button "Sim" at bounding box center [500, 419] width 77 height 38
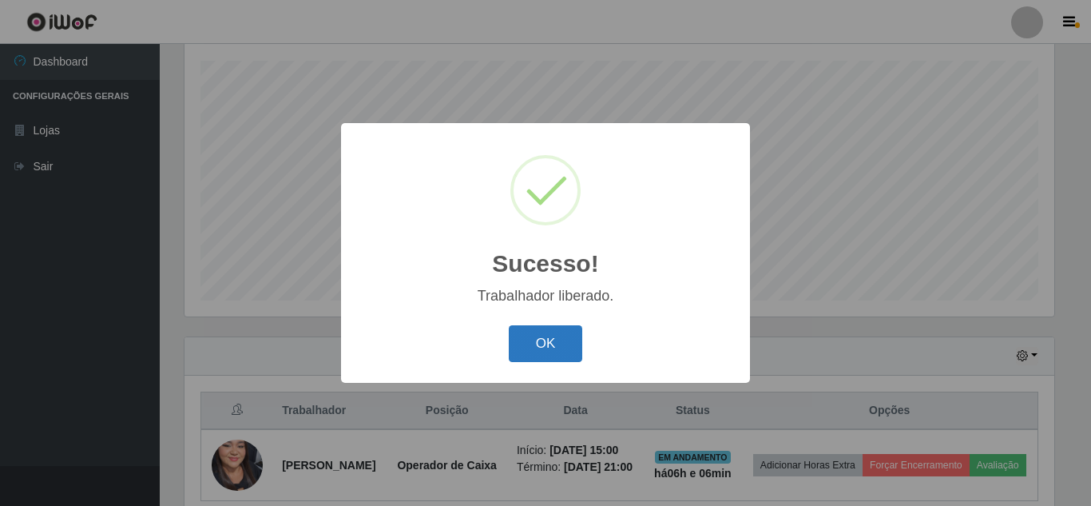
click at [568, 355] on button "OK" at bounding box center [546, 344] width 74 height 38
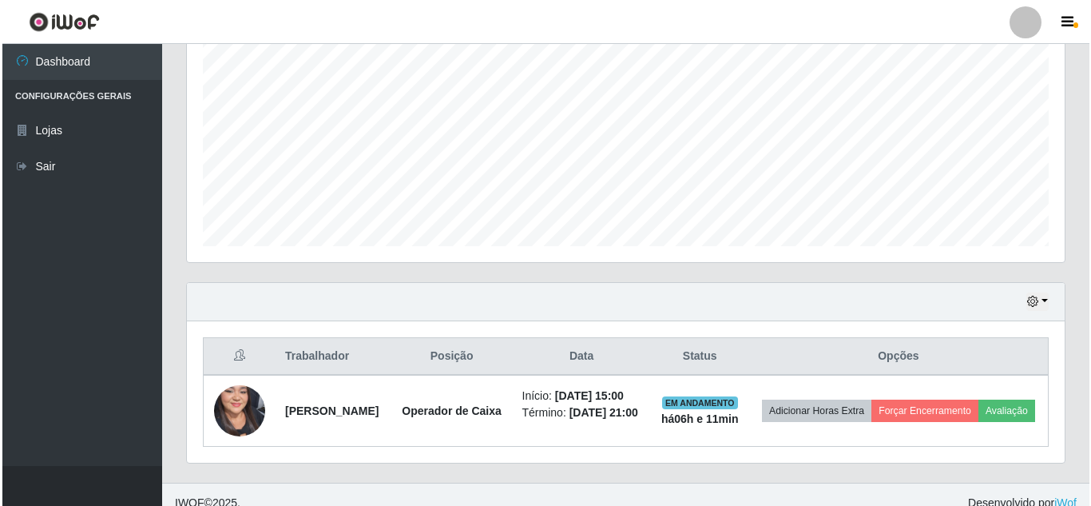
scroll to position [371, 0]
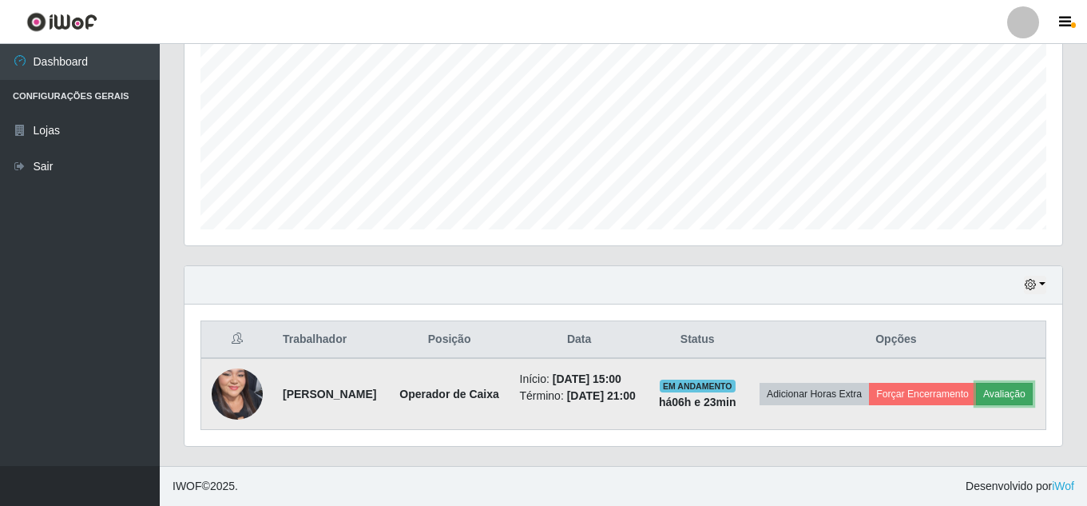
click at [976, 402] on button "Avaliação" at bounding box center [1004, 394] width 57 height 22
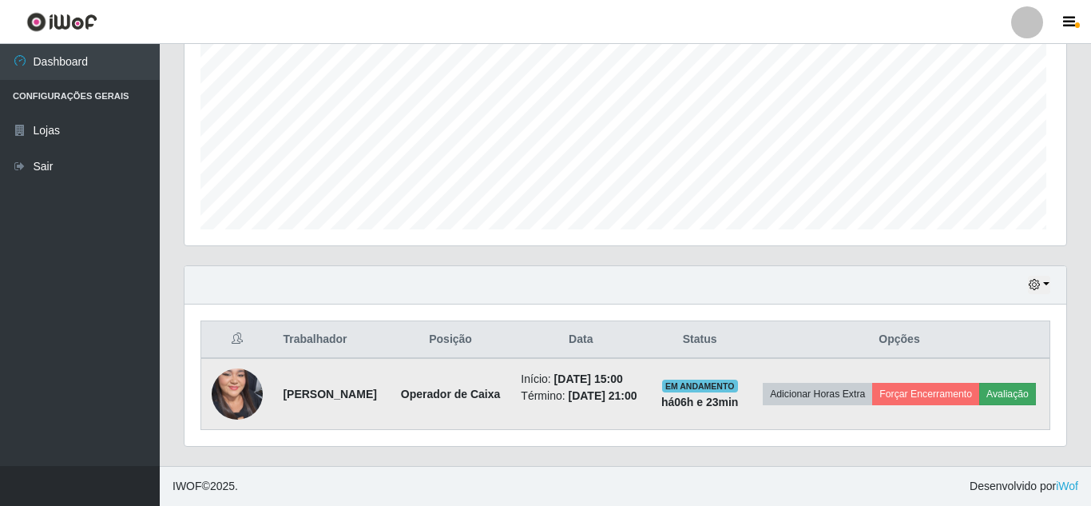
scroll to position [331, 870]
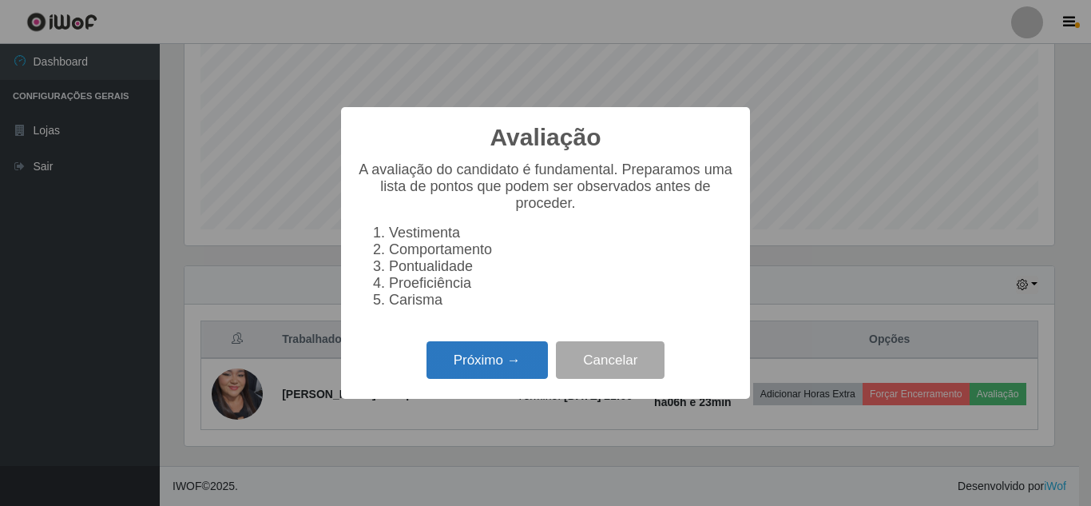
click at [512, 372] on button "Próximo →" at bounding box center [487, 360] width 121 height 38
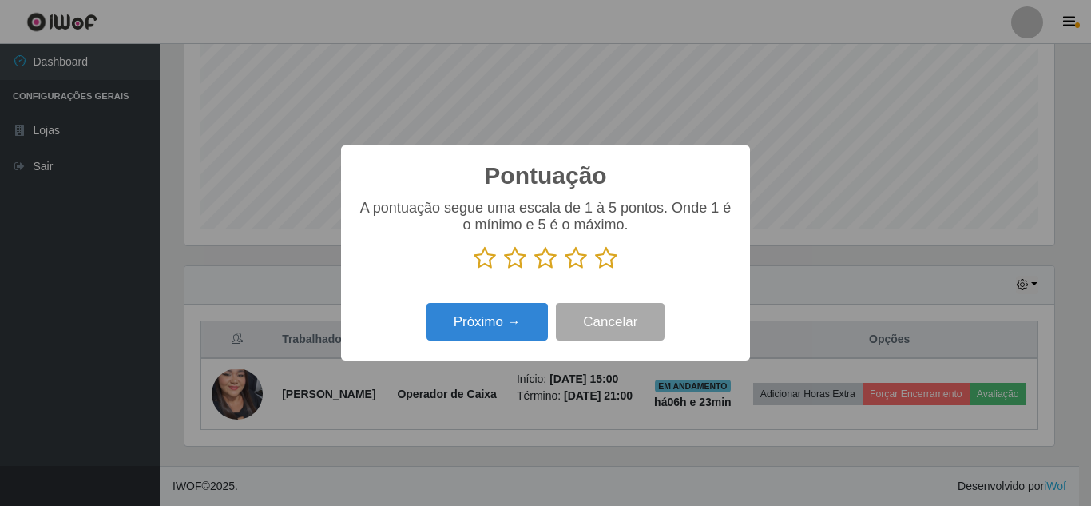
scroll to position [798373, 797835]
click at [613, 259] on icon at bounding box center [606, 258] width 22 height 24
click at [595, 270] on input "radio" at bounding box center [595, 270] width 0 height 0
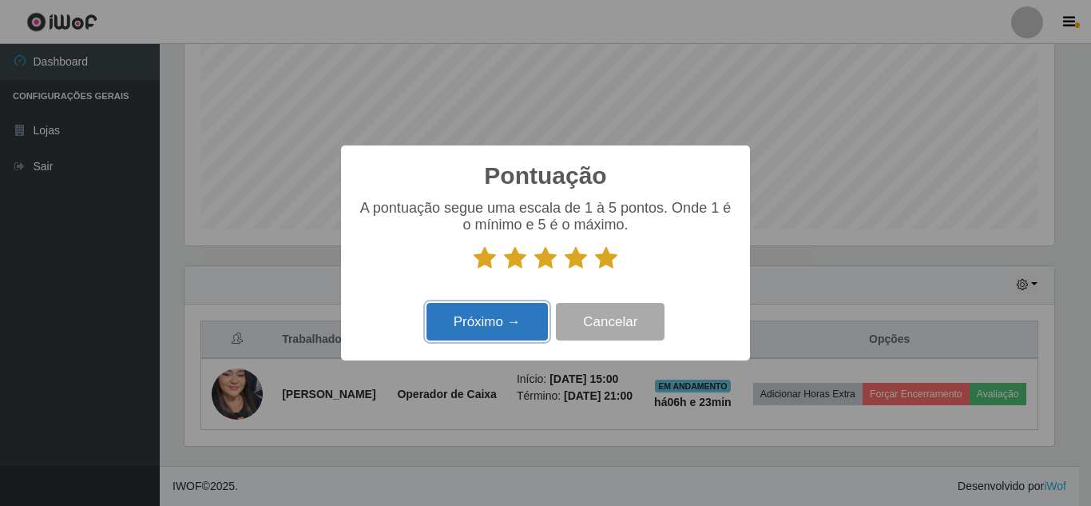
click at [476, 333] on button "Próximo →" at bounding box center [487, 322] width 121 height 38
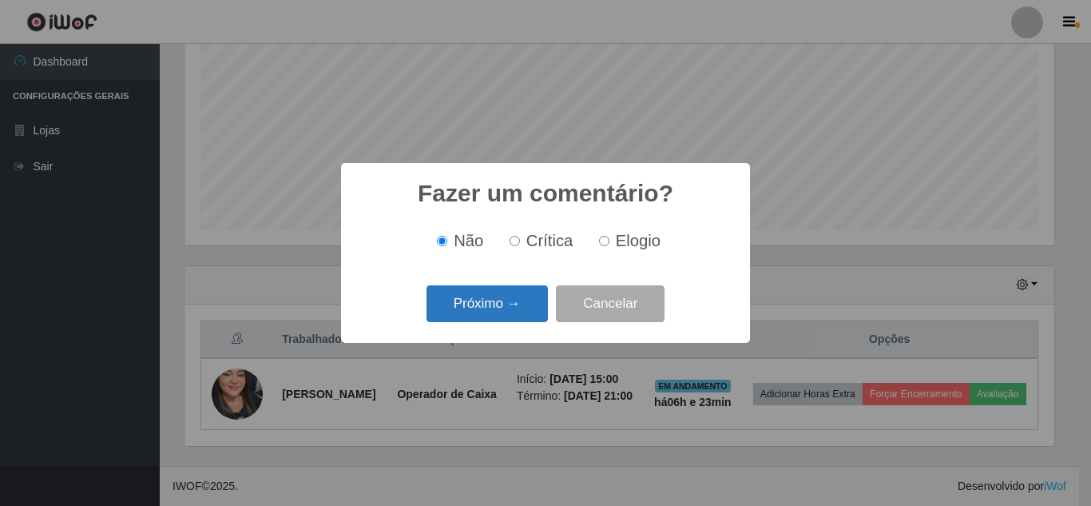
click at [489, 315] on button "Próximo →" at bounding box center [487, 304] width 121 height 38
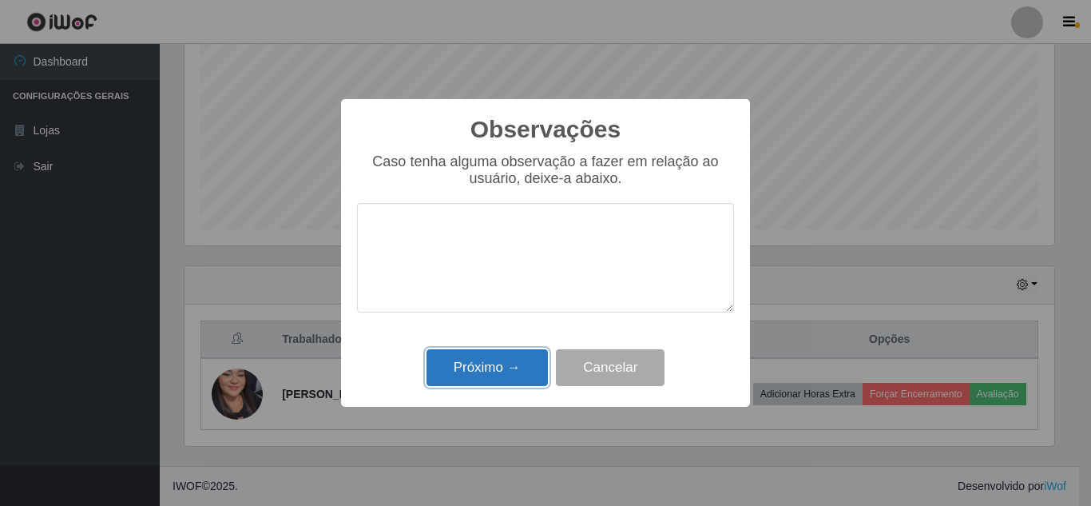
click at [493, 364] on button "Próximo →" at bounding box center [487, 368] width 121 height 38
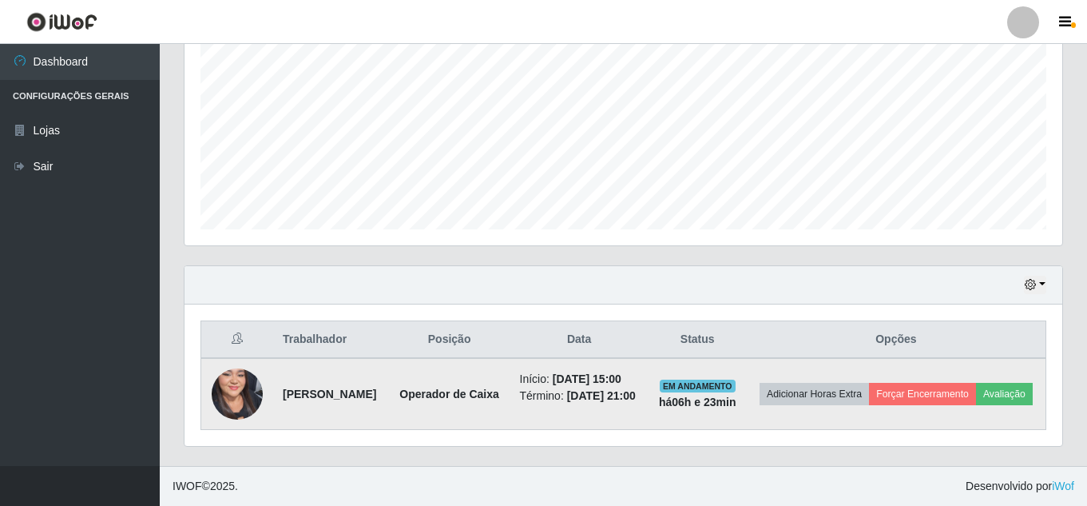
scroll to position [354, 0]
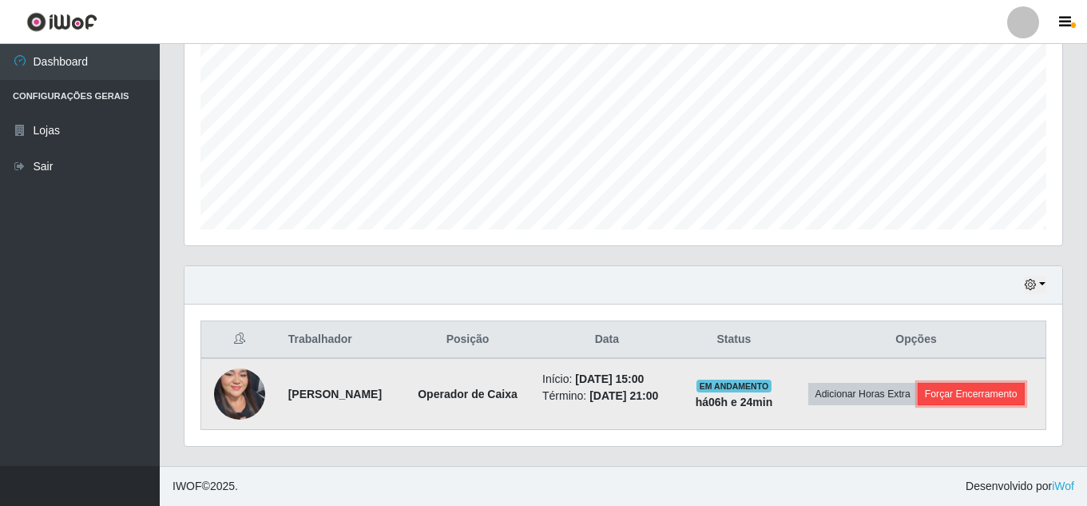
click at [946, 399] on button "Forçar Encerramento" at bounding box center [971, 394] width 107 height 22
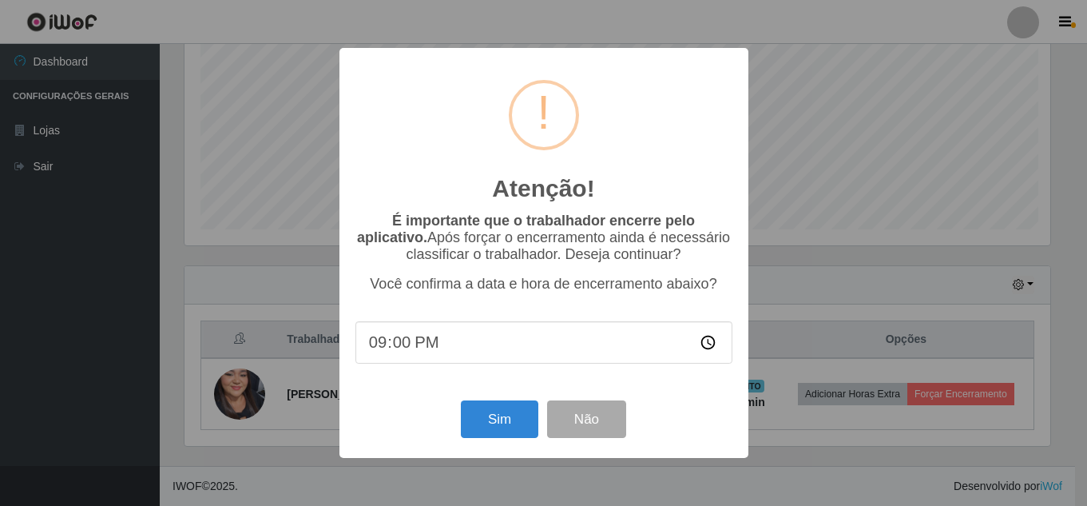
scroll to position [331, 870]
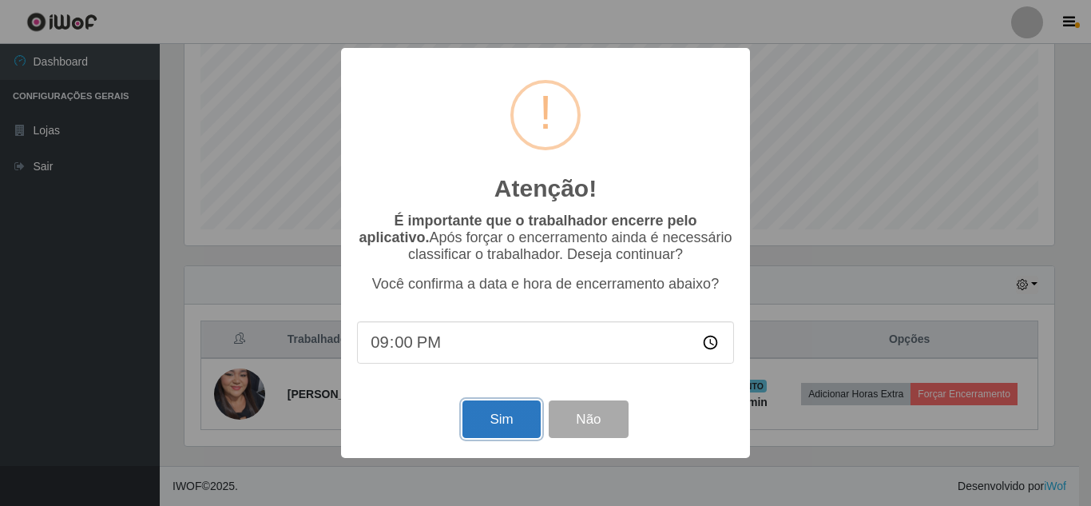
click at [490, 423] on button "Sim" at bounding box center [500, 419] width 77 height 38
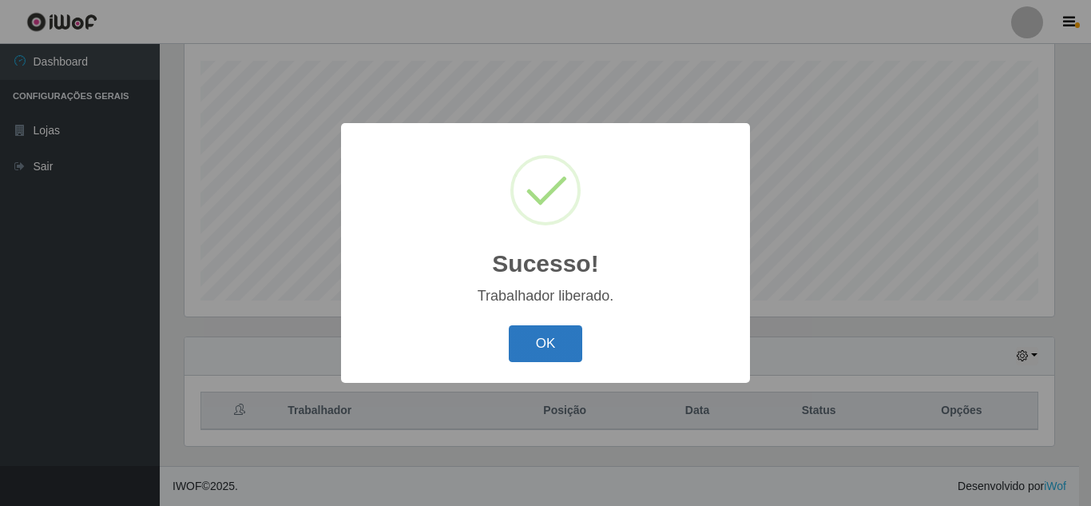
click at [557, 337] on button "OK" at bounding box center [546, 344] width 74 height 38
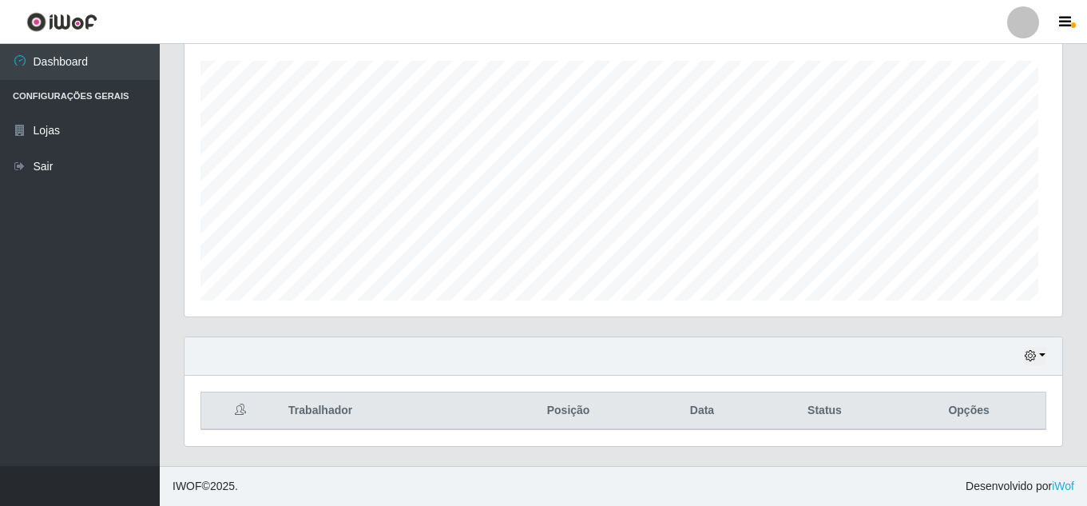
scroll to position [331, 878]
